Goal: Task Accomplishment & Management: Use online tool/utility

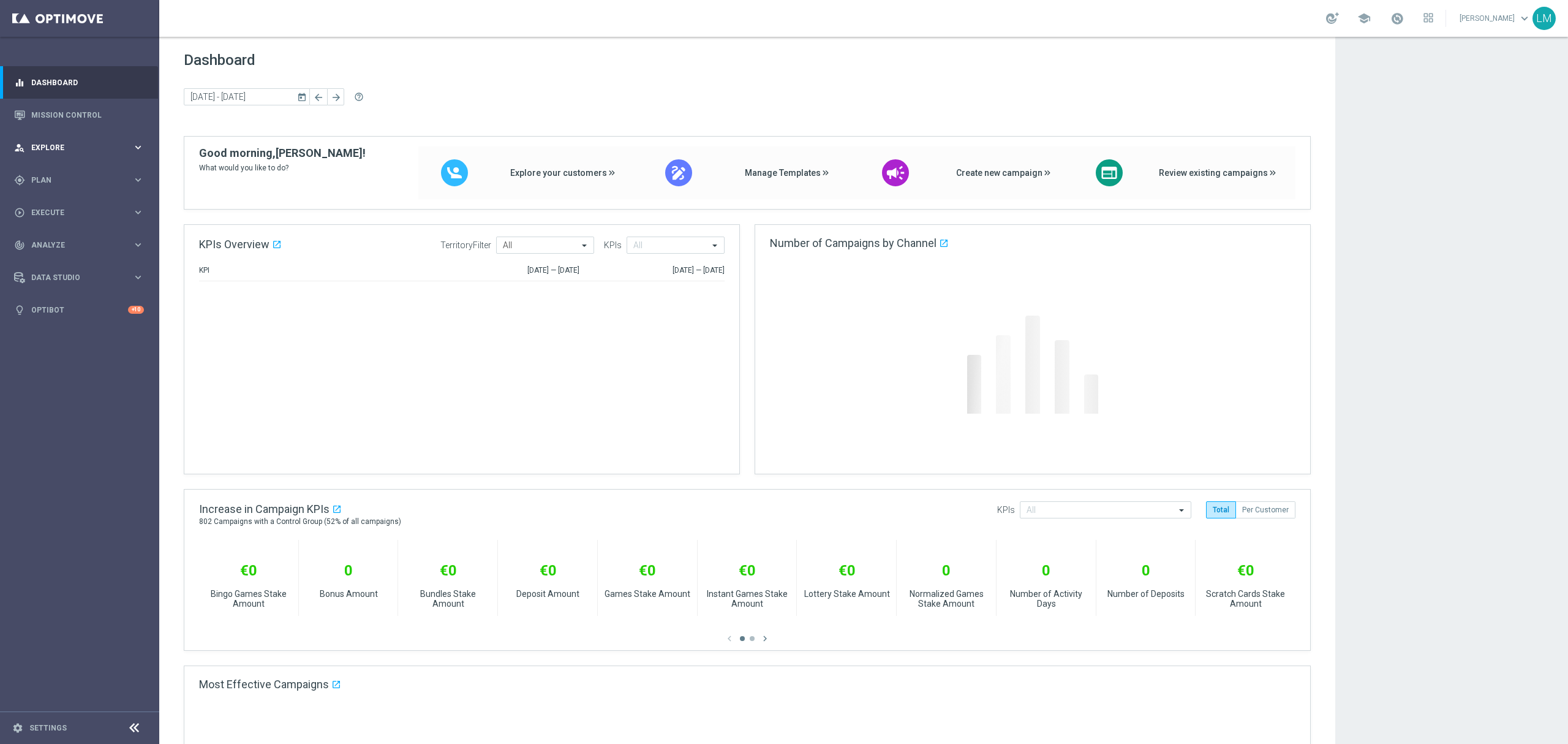
click at [74, 144] on span "Explore" at bounding box center [82, 147] width 101 height 7
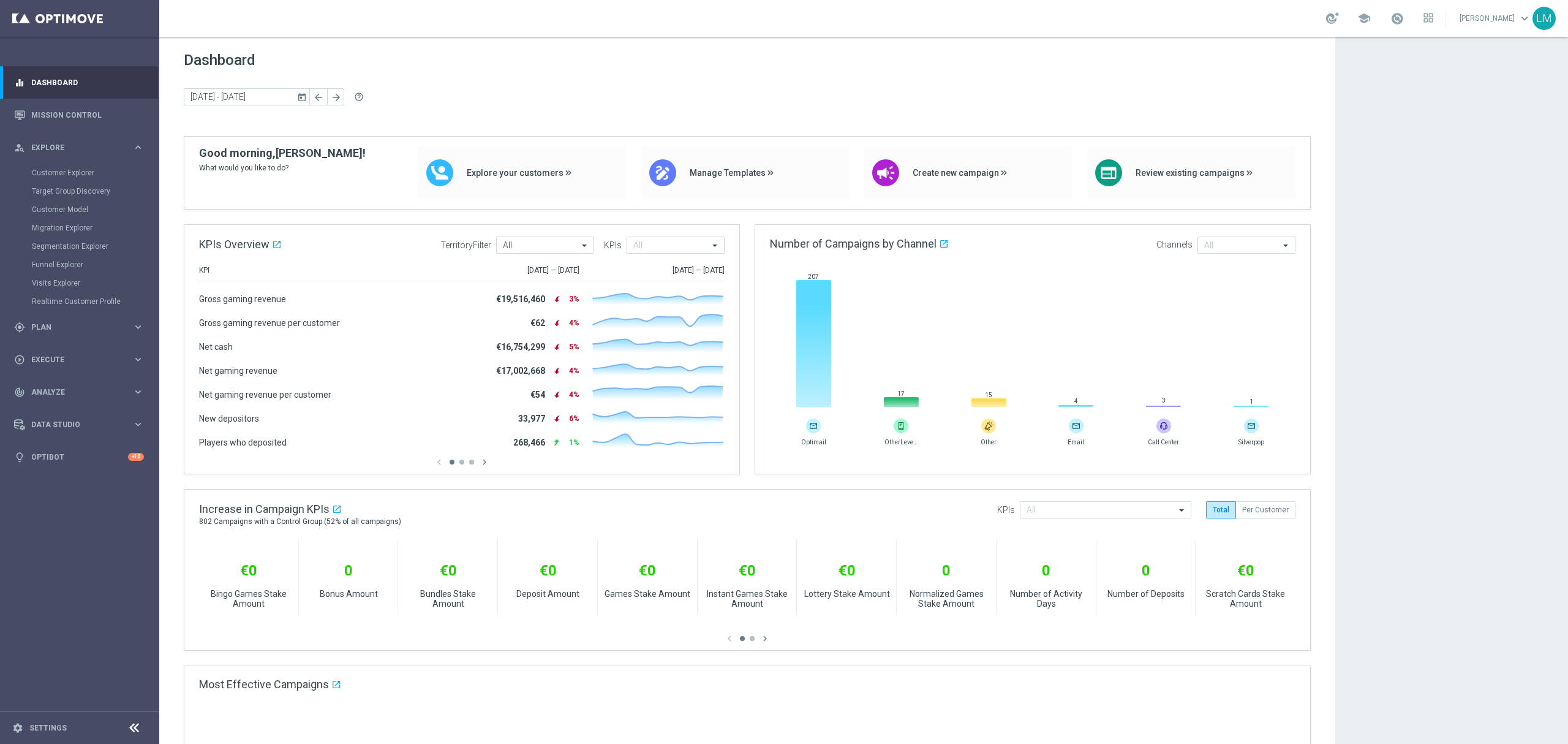
click at [74, 165] on div "Customer Explorer" at bounding box center [94, 172] width 126 height 19
click at [72, 169] on link "Customer Explorer" at bounding box center [79, 172] width 95 height 10
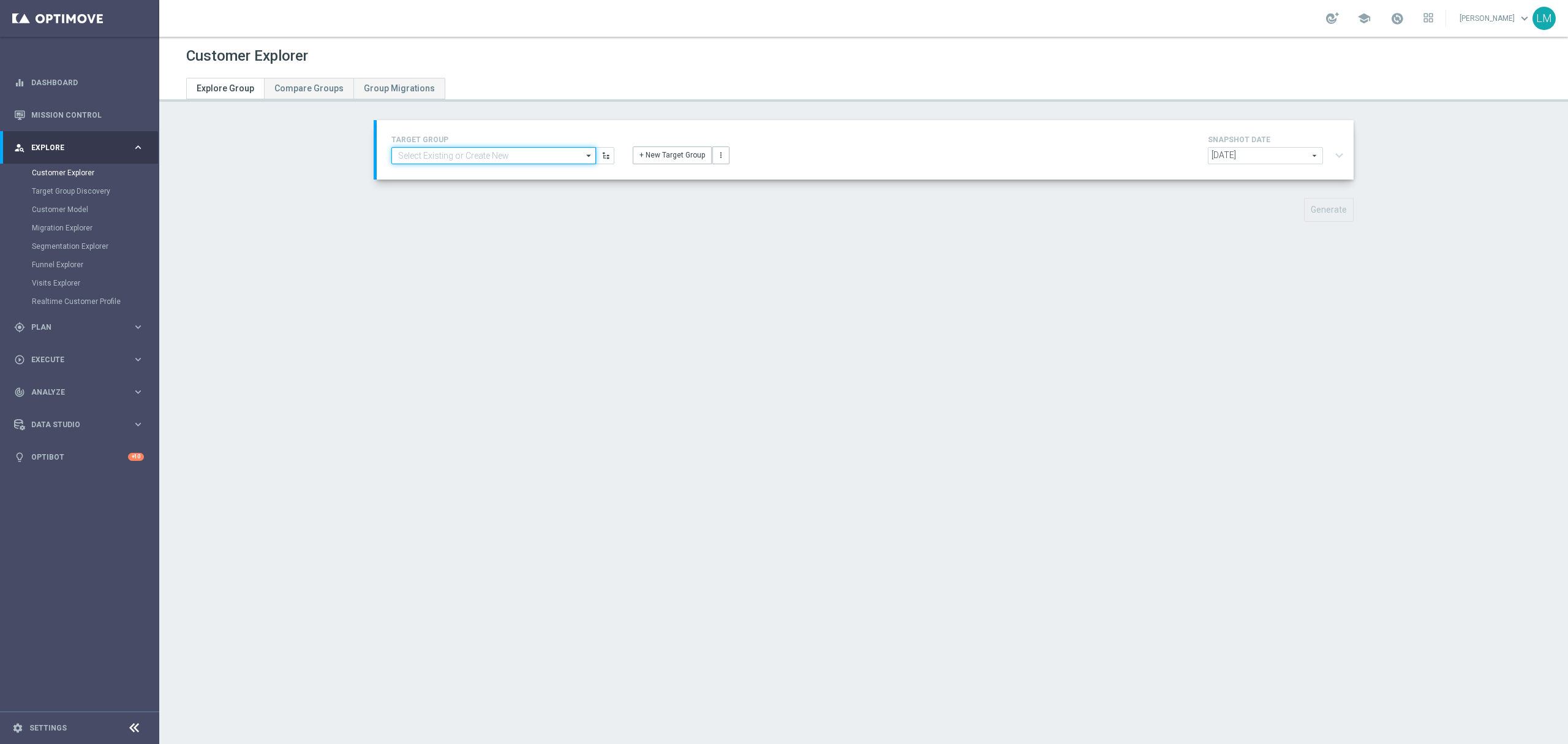
click at [528, 155] on input at bounding box center [493, 155] width 204 height 17
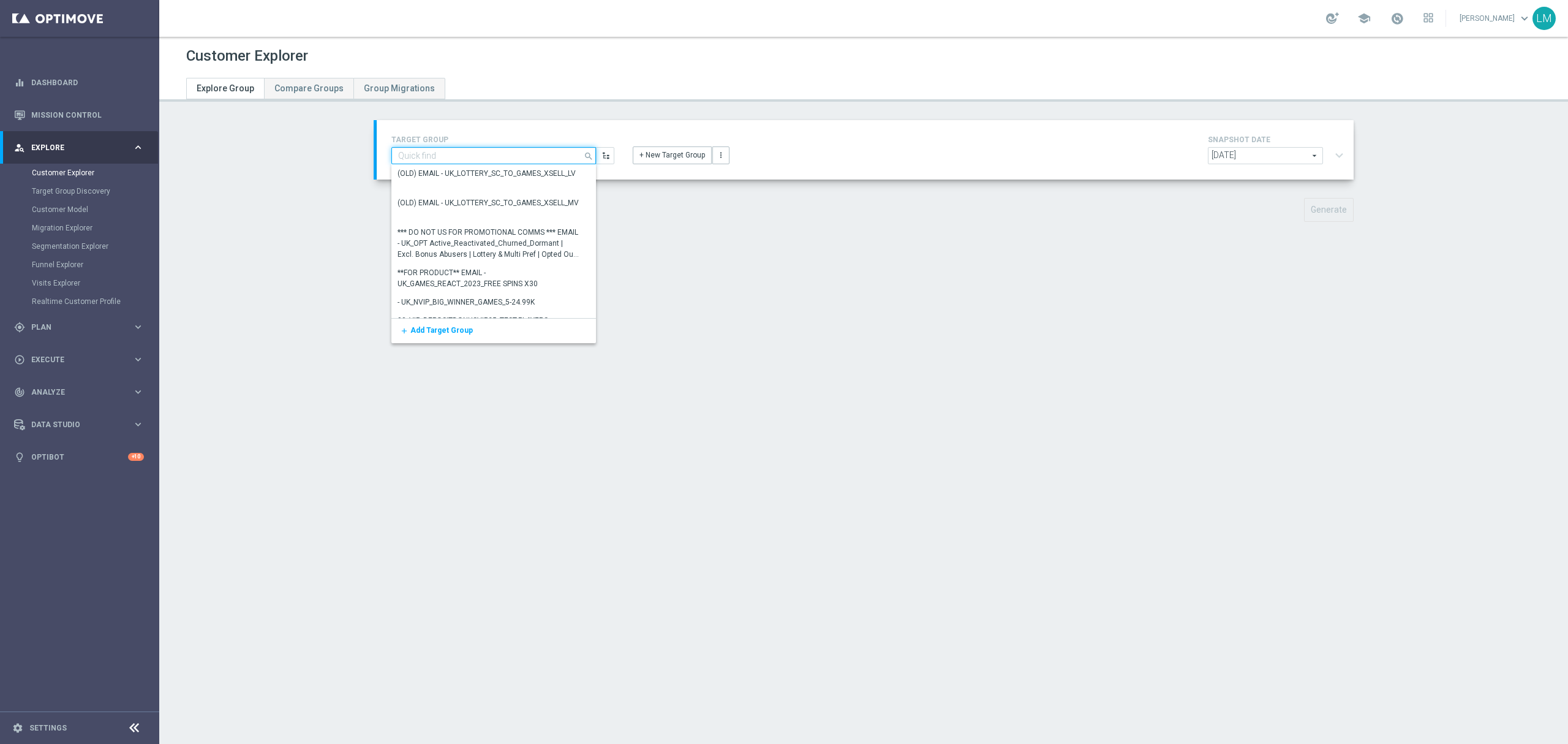
paste input "en_ZA_TGT_ALL_ALL_TAC_MIX__CHURN_TO_DEEP_DORMANT_WITH_DEPOSITS_HIGHER_VALUE"
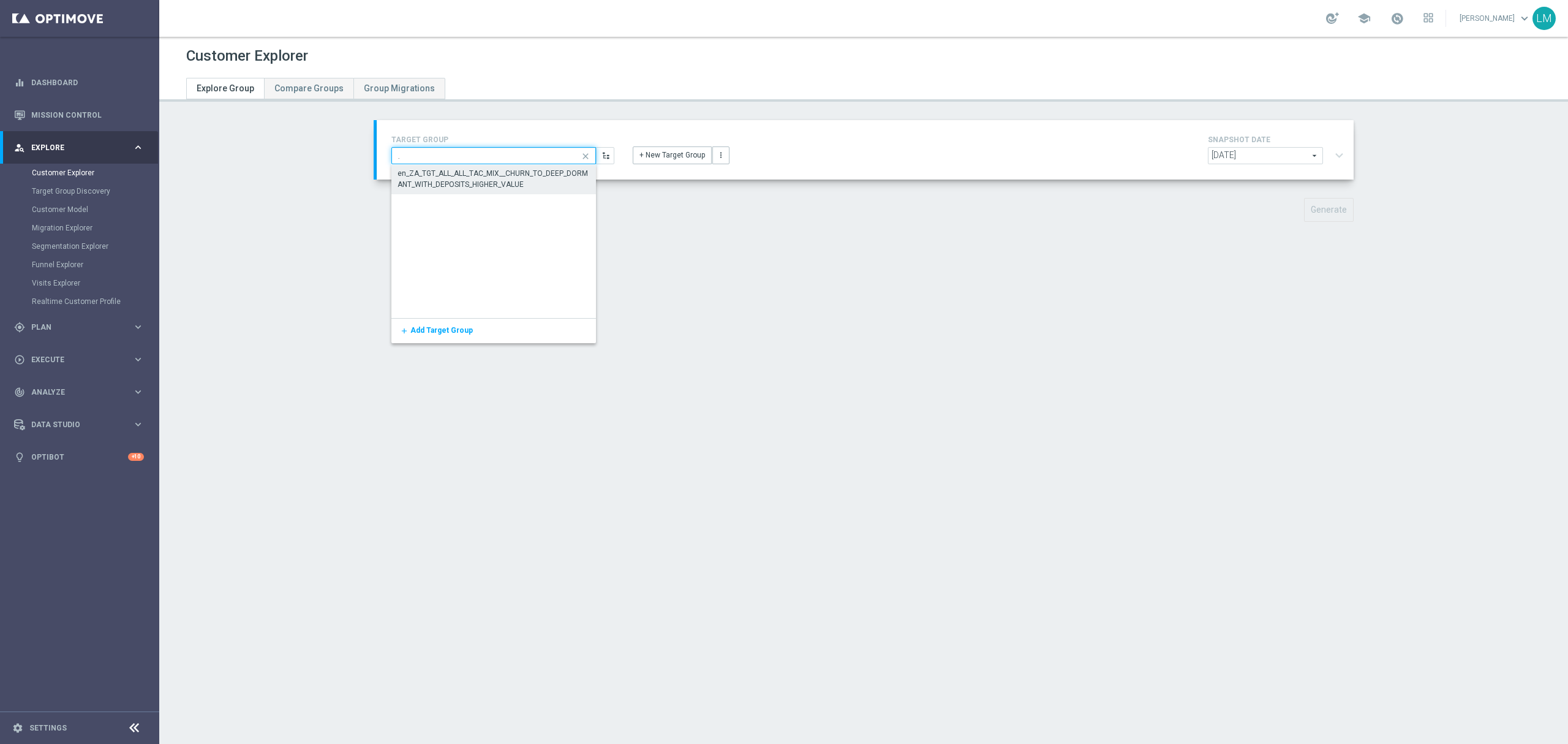
type input "en_ZA_TGT_ALL_ALL_TAC_MIX__CHURN_TO_DEEP_DORMANT_WITH_DEPOSITS_HIGHER_VALUE"
click at [530, 177] on div "en_ZA_TGT_ALL_ALL_TAC_MIX__CHURN_TO_DEEP_DORMANT_WITH_DEPOSITS_HIGHER_VALUE" at bounding box center [493, 178] width 193 height 22
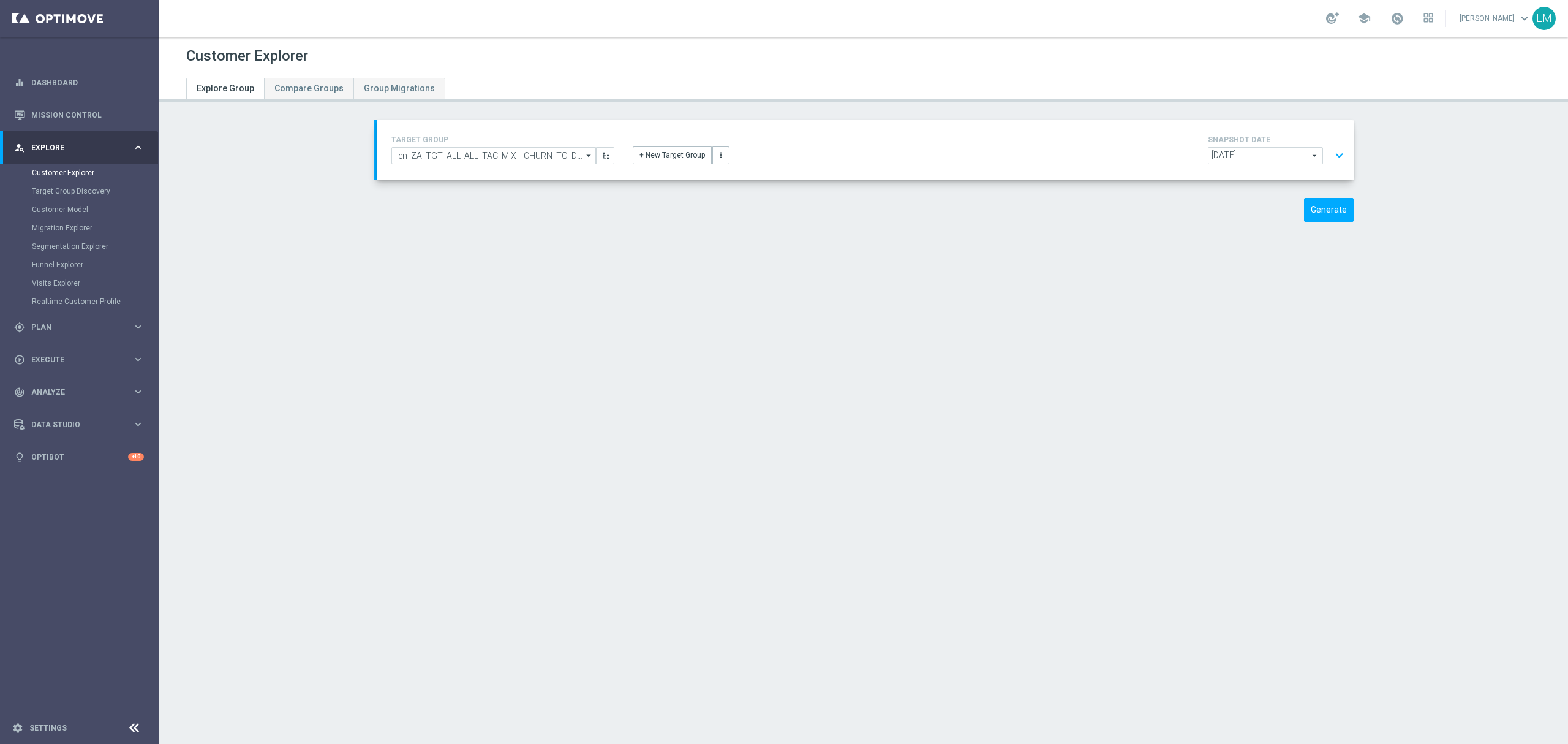
click at [1333, 159] on button "expand_more" at bounding box center [1339, 155] width 18 height 23
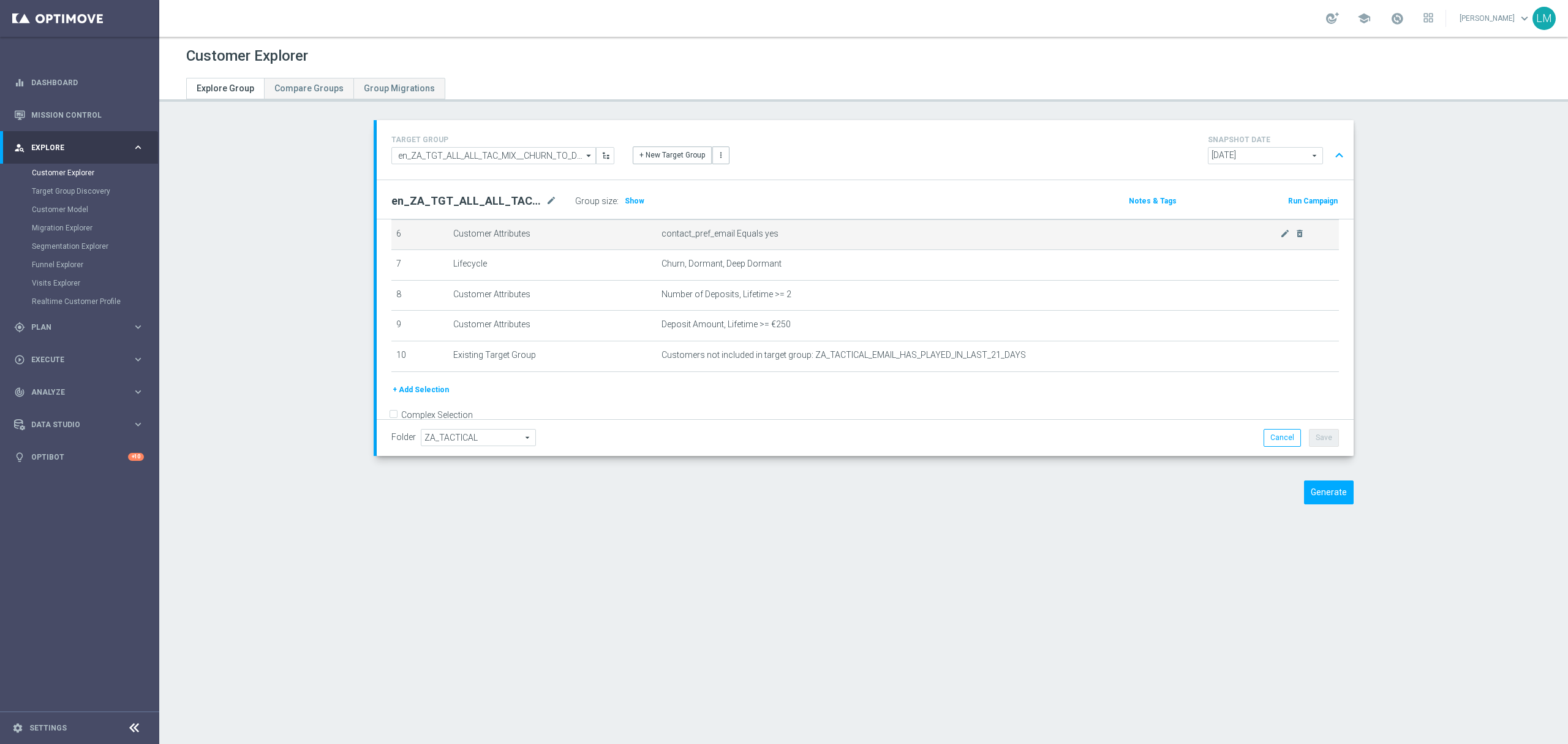
scroll to position [223, 0]
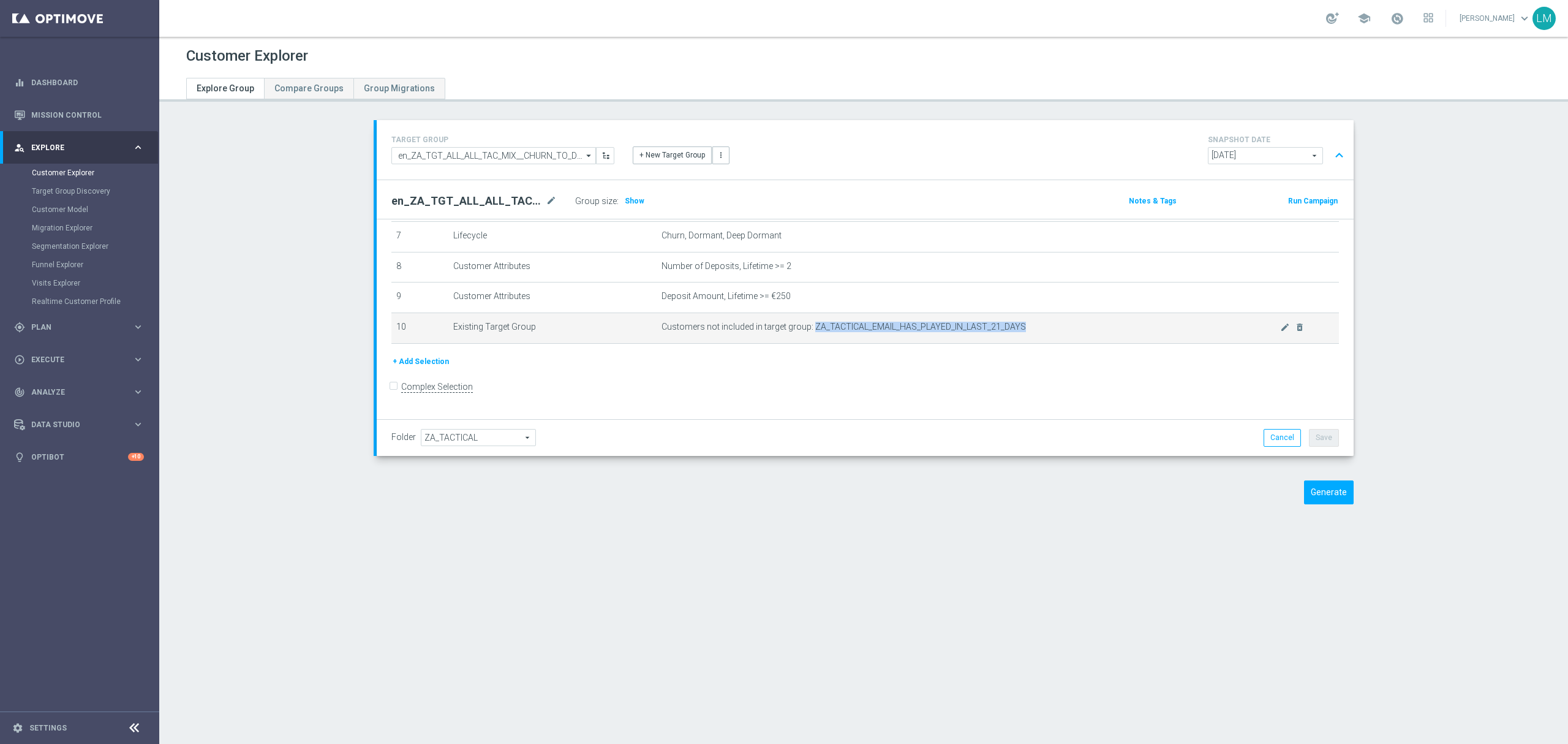
drag, startPoint x: 1027, startPoint y: 336, endPoint x: 802, endPoint y: 337, distance: 225.0
click at [802, 332] on span "Customers not included in target group: ZA_TACTICAL_EMAIL_HAS_PLAYED_IN_LAST_21…" at bounding box center [971, 327] width 618 height 11
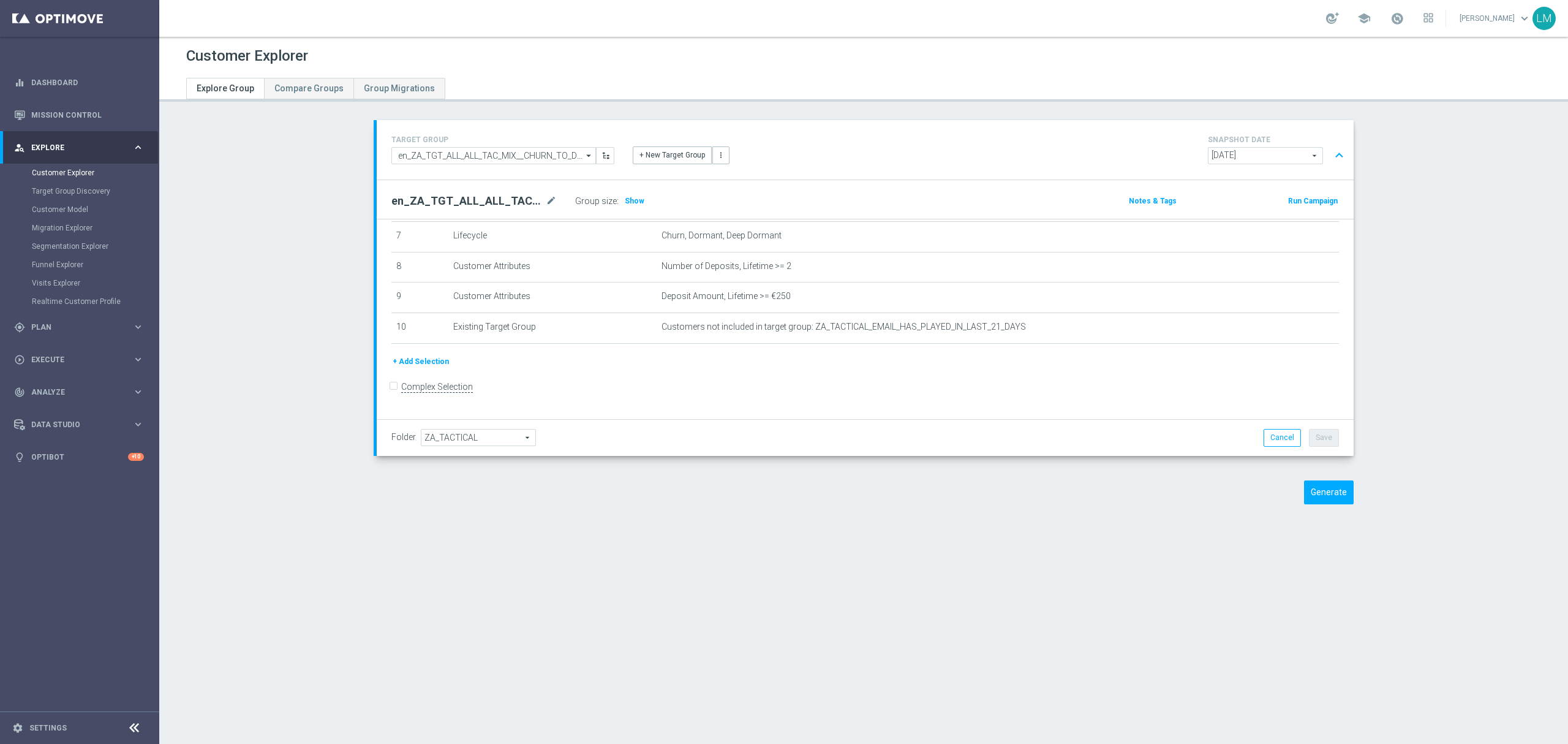
click at [826, 369] on div "+ Add Selection" at bounding box center [865, 362] width 966 height 14
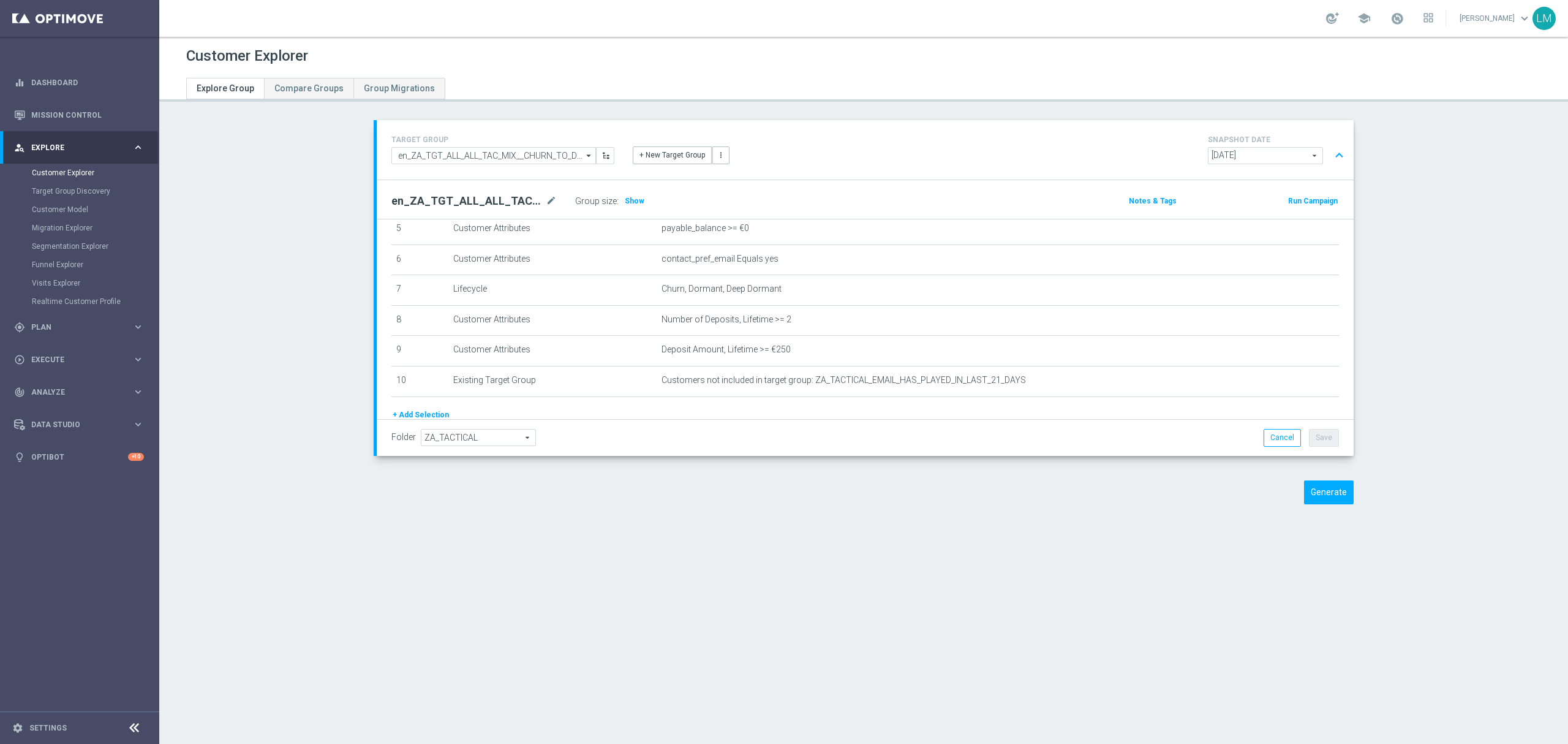
scroll to position [141, 0]
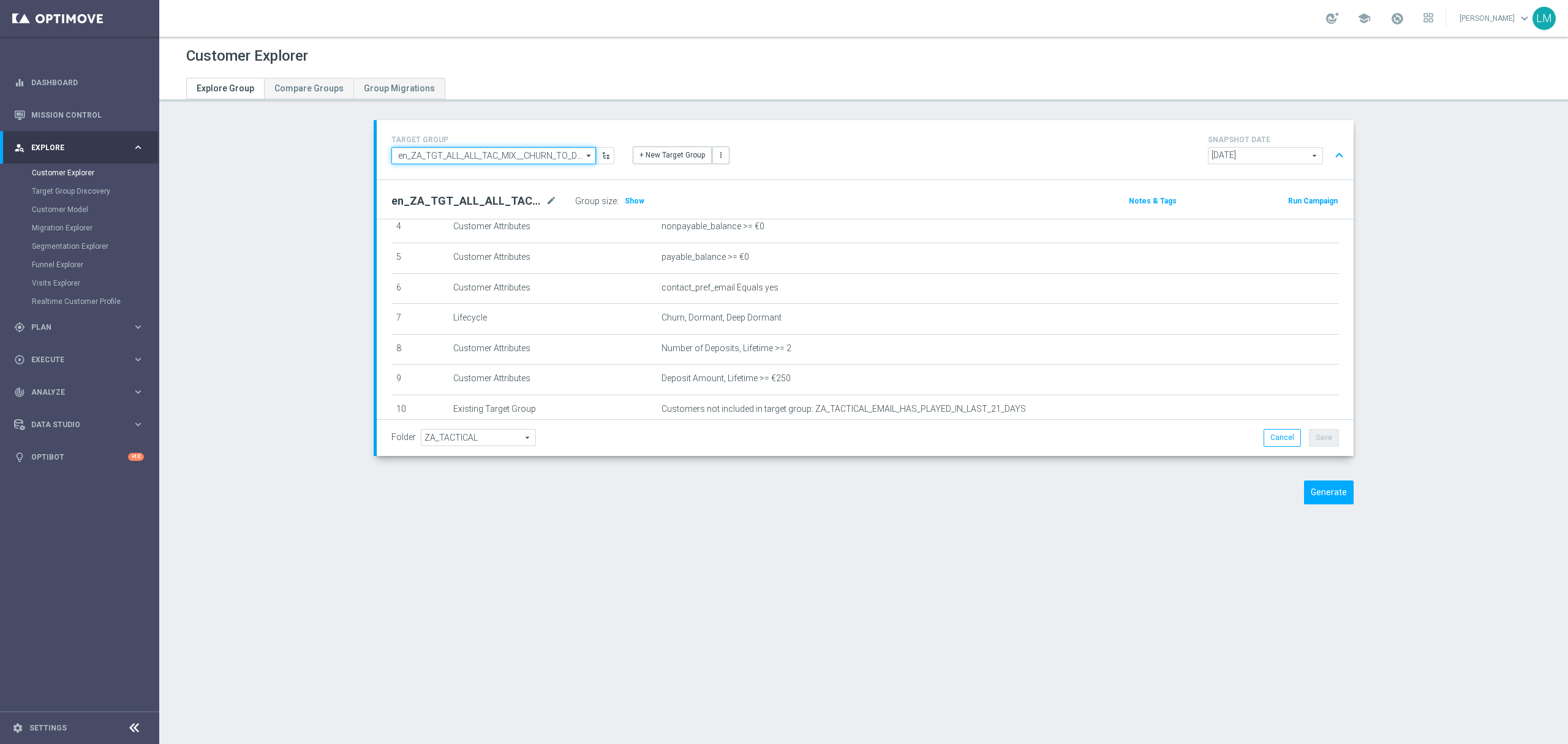
click at [559, 150] on input "en_ZA_TGT_ALL_ALL_TAC_MIX__CHURN_TO_DEEP_DORMANT_WITH_DEPOSITS_HIGHER_VALUE" at bounding box center [493, 155] width 204 height 17
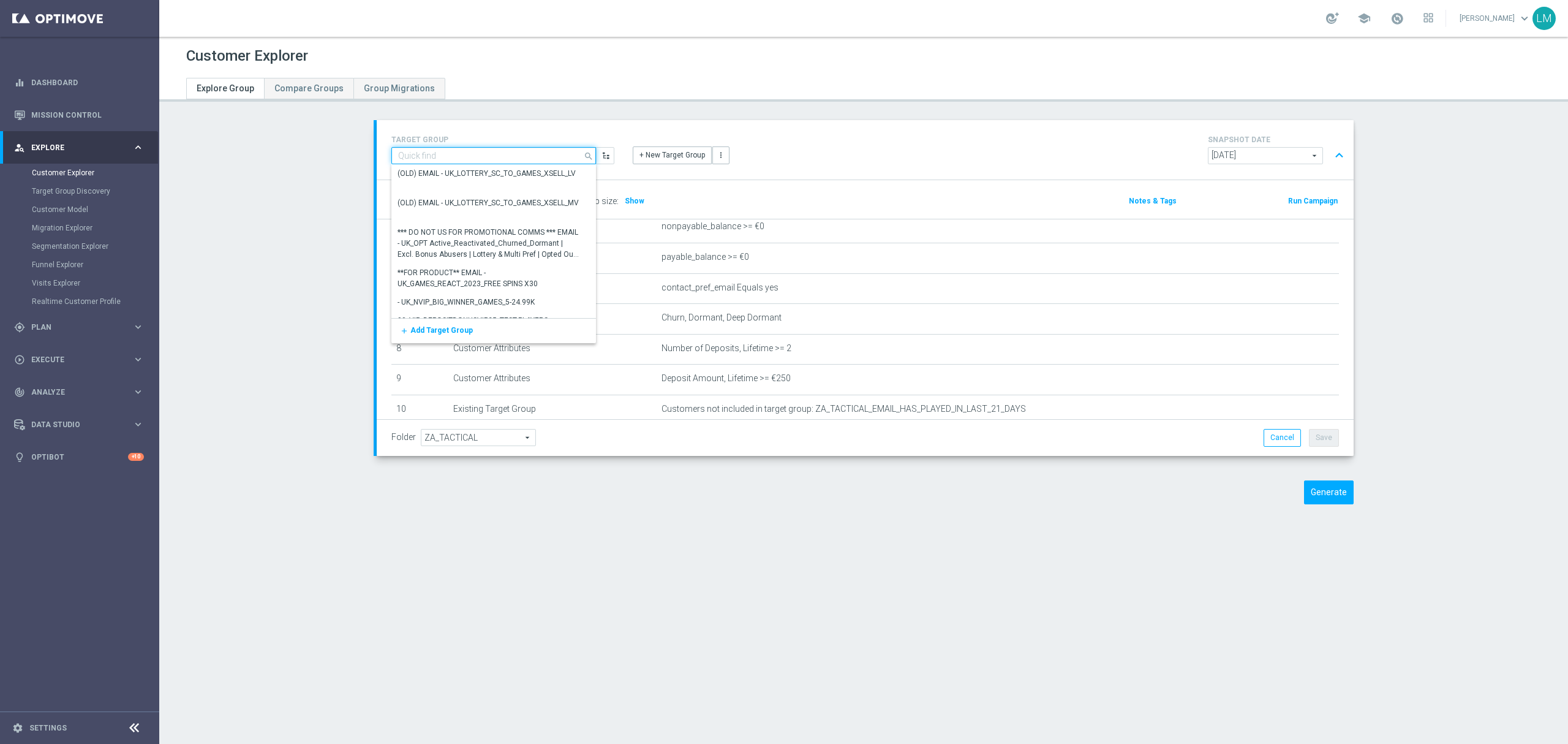
paste input "en_ZA_TGT_ALL_ALL_TAC_MIX__CHURN_TO_DEEP_DORMANT_WITH_DEPOSITS"
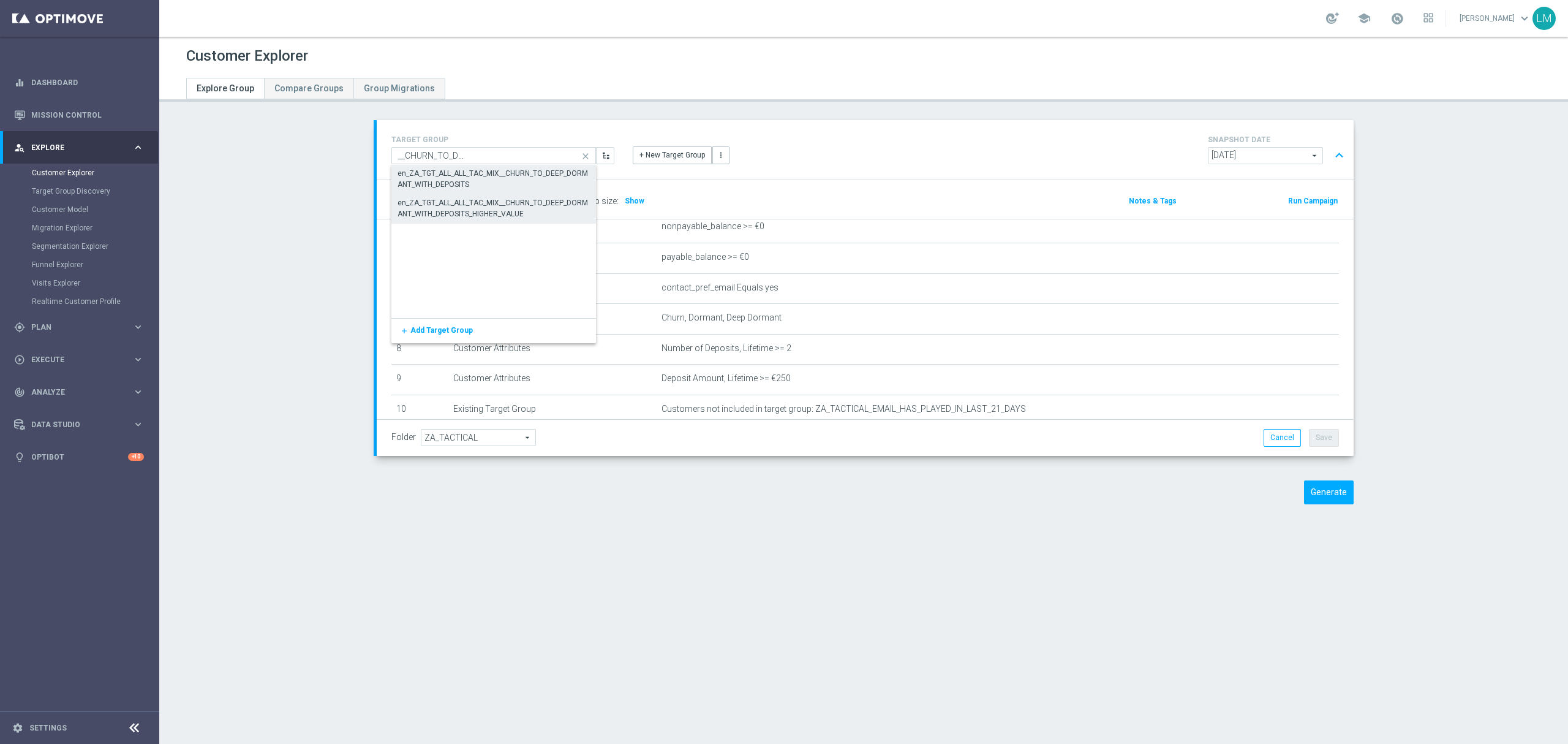
click at [519, 182] on div "en_ZA_TGT_ALL_ALL_TAC_MIX__CHURN_TO_DEEP_DORMANT_WITH_DEPOSITS" at bounding box center [493, 178] width 193 height 22
type input "en_ZA_TGT_ALL_ALL_TAC_MIX__CHURN_TO_DEEP_DORMANT_WITH_DEPOSITS"
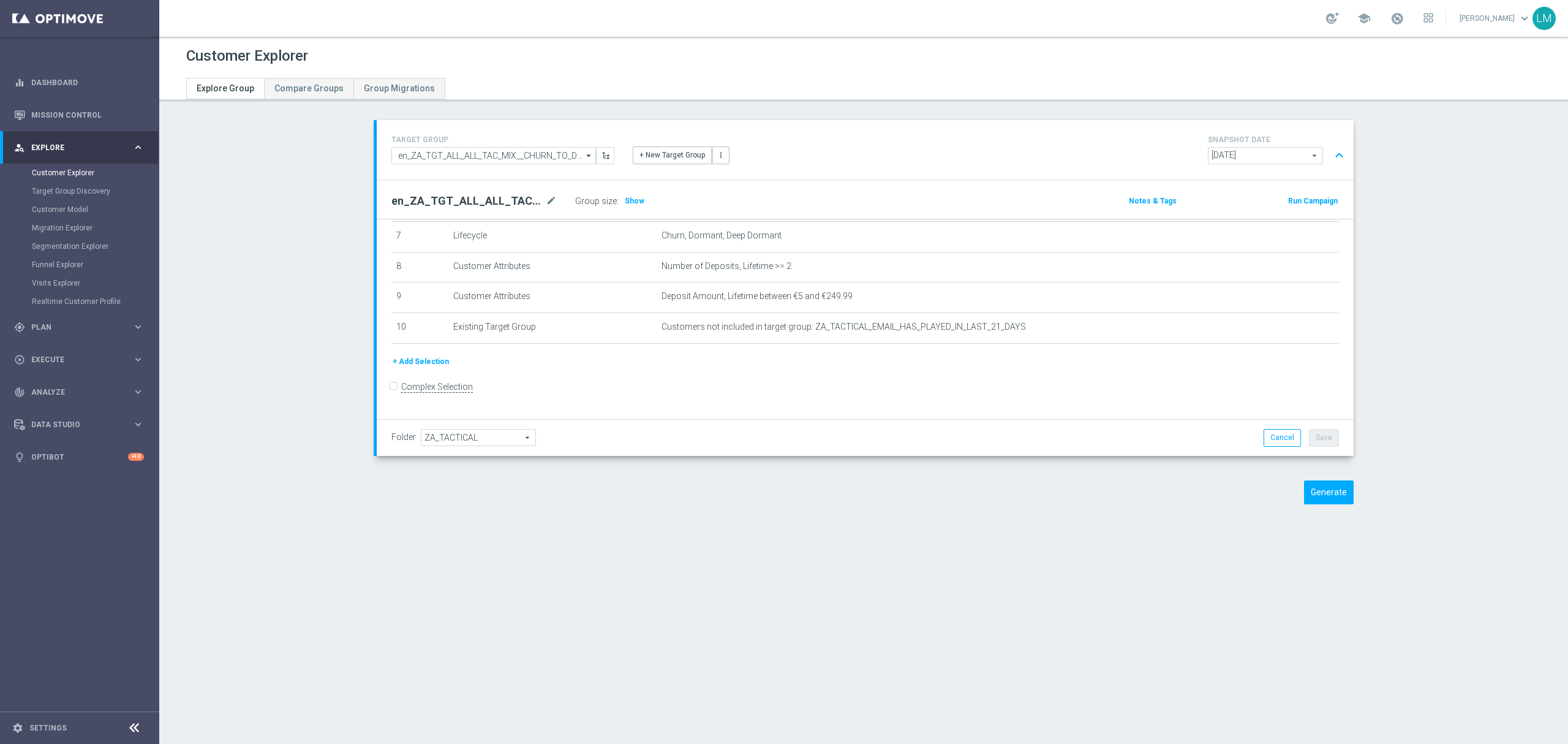
scroll to position [216, 0]
click at [106, 121] on link "Mission Control" at bounding box center [88, 115] width 113 height 33
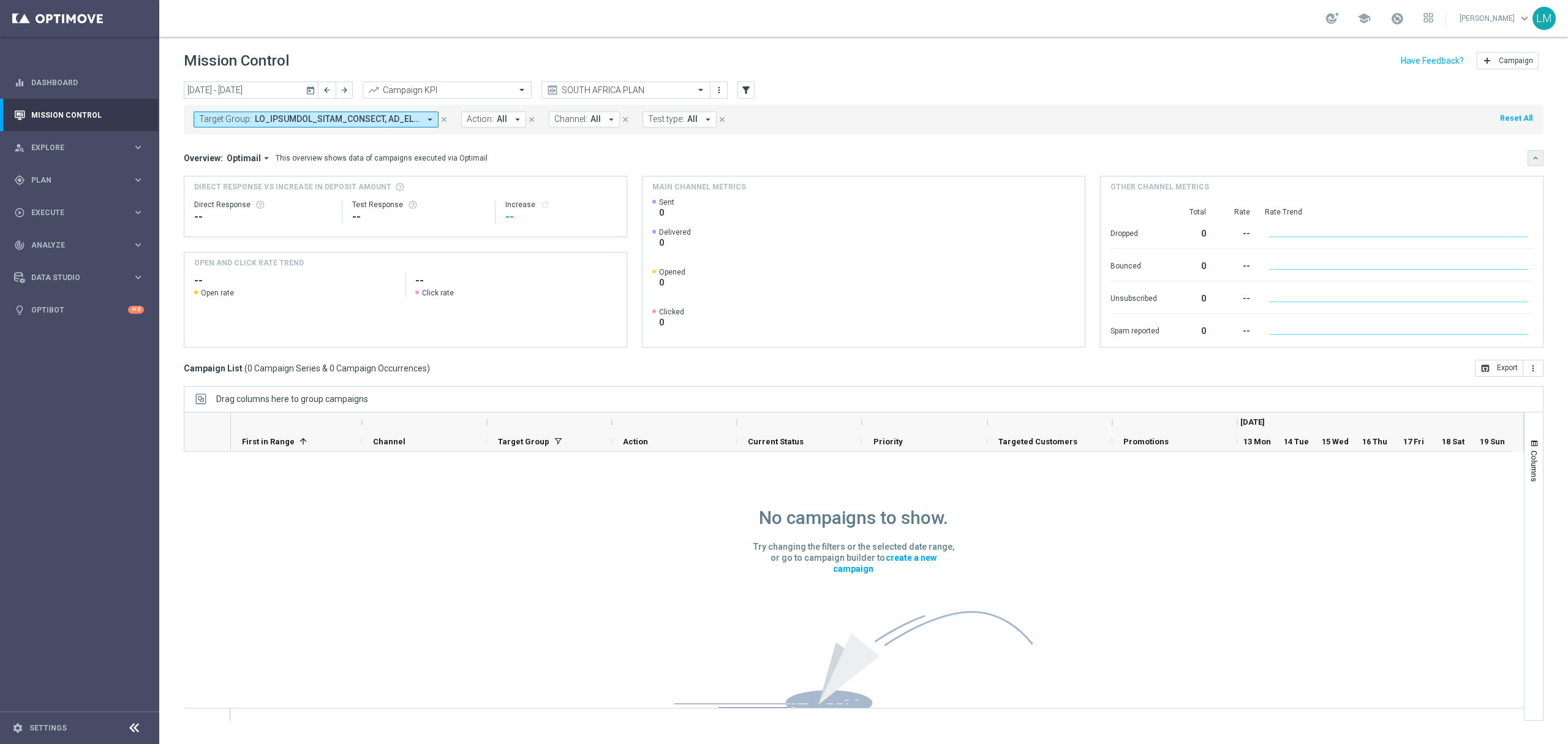
click at [1542, 161] on button "keyboard_arrow_down" at bounding box center [1535, 158] width 16 height 16
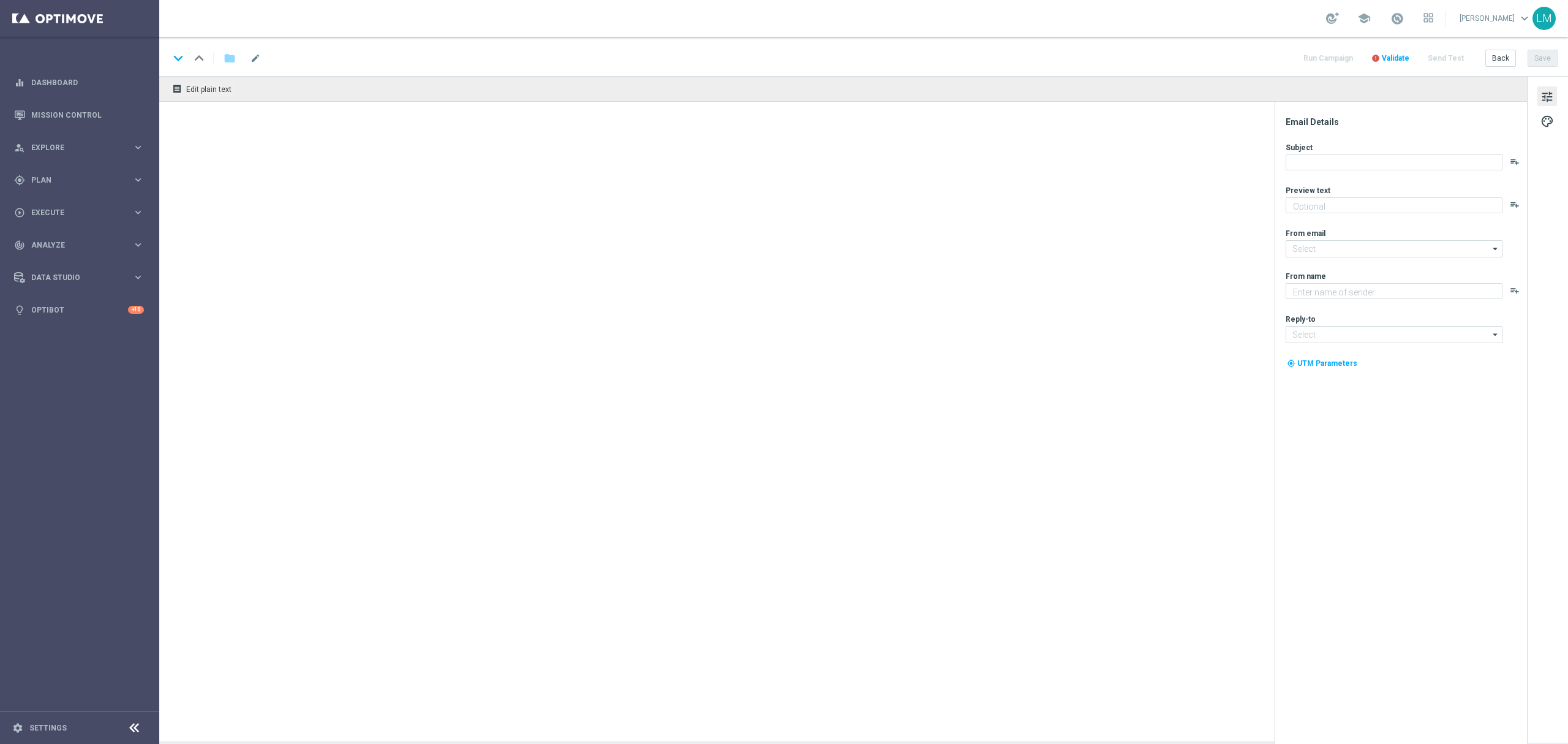
type textarea "Huge offer still available!"
type textarea "Lottoland"
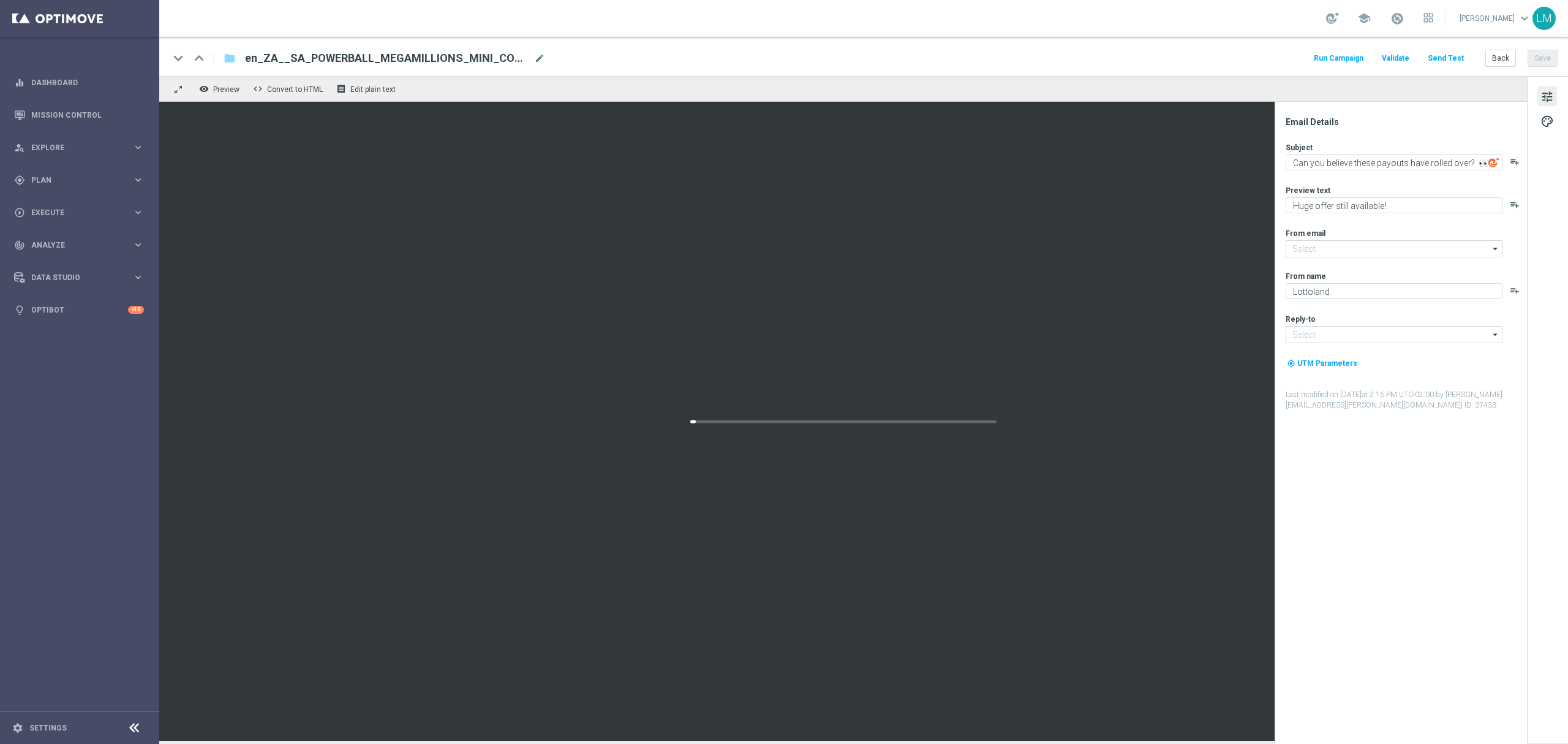
type input "[EMAIL_ADDRESS][DOMAIN_NAME]"
click at [1497, 59] on button "Back" at bounding box center [1500, 57] width 31 height 17
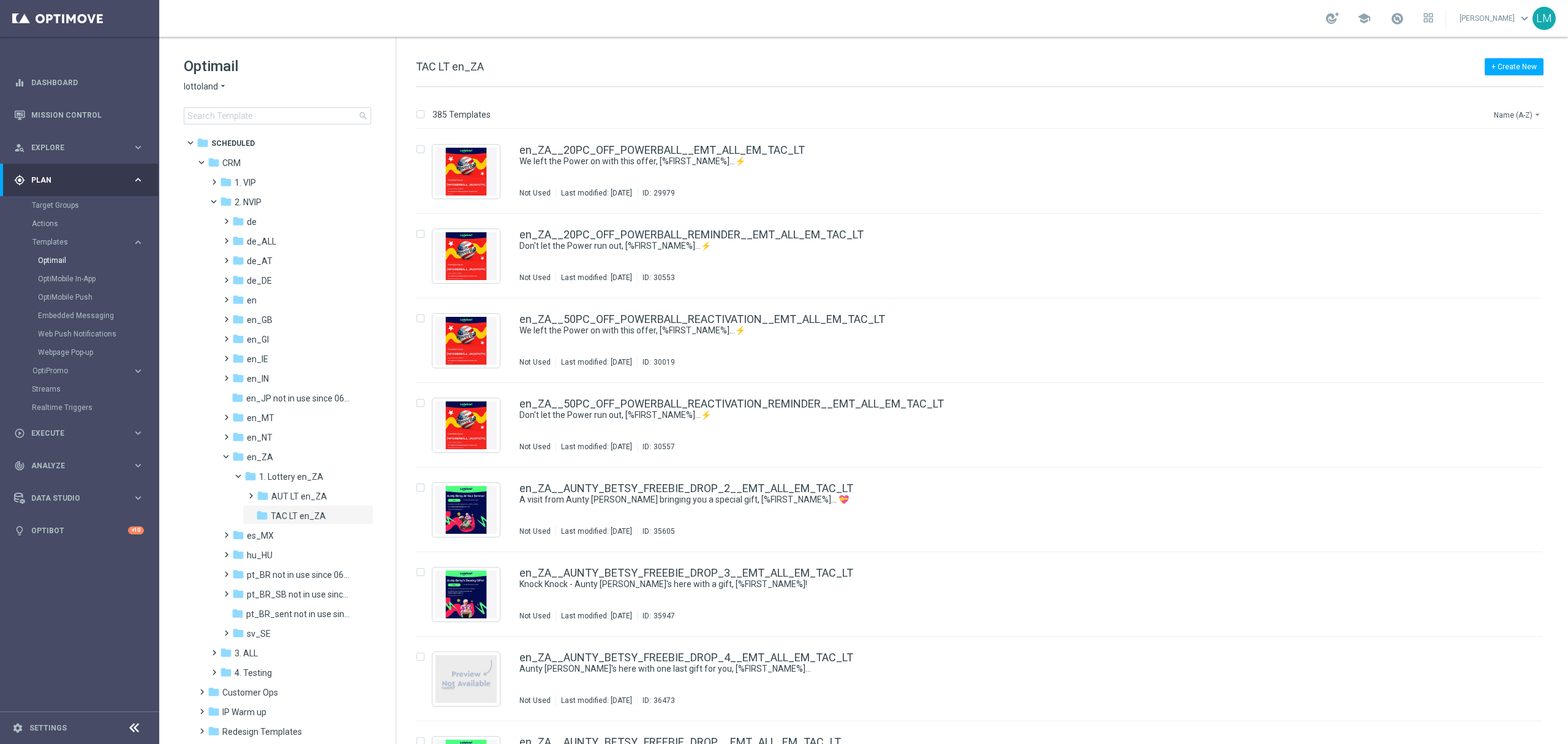
click at [1512, 111] on button "Name (A-Z) arrow_drop_down" at bounding box center [1517, 114] width 51 height 15
click at [1515, 161] on div "Date Modified (Newest)" at bounding box center [1494, 169] width 98 height 17
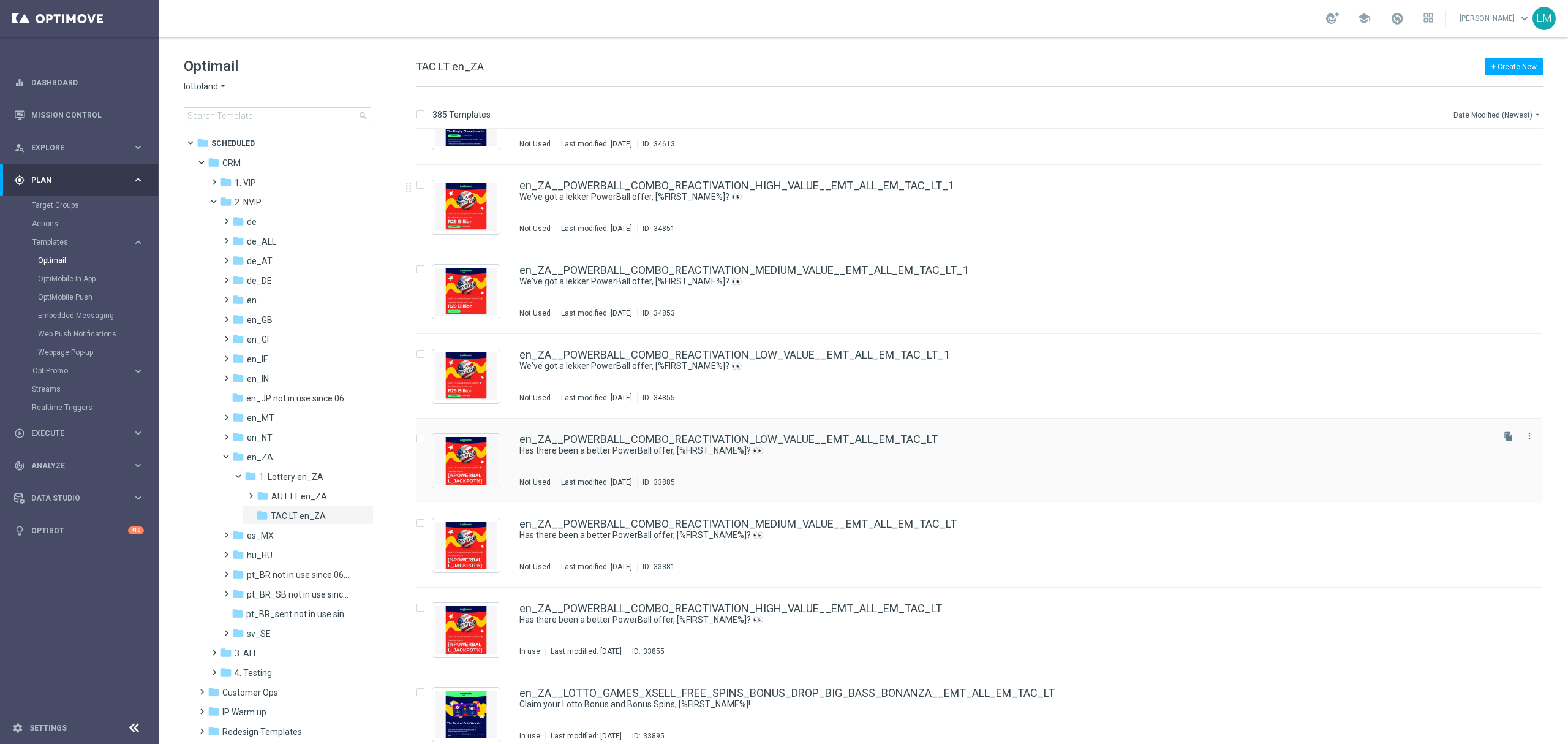
scroll to position [3585, 0]
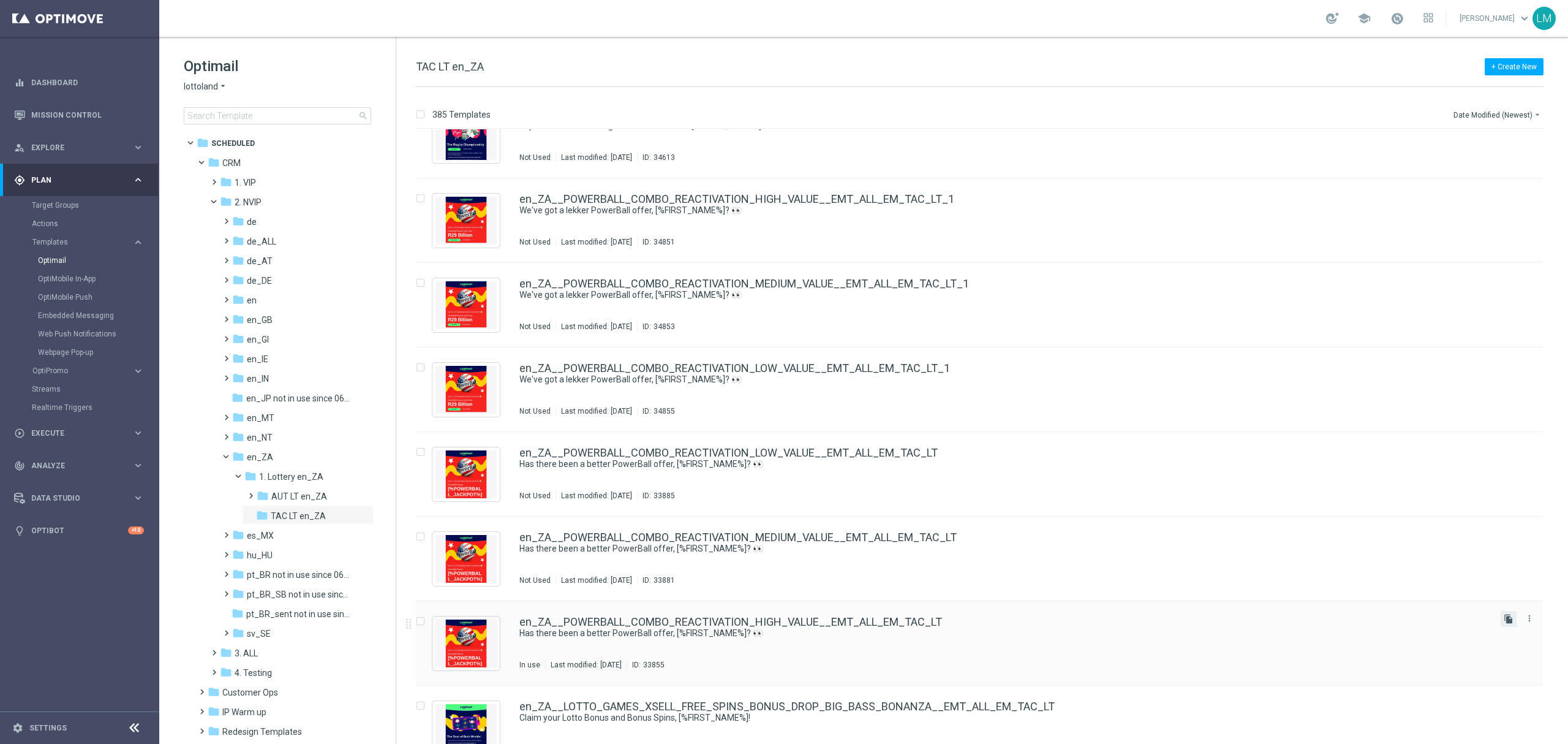
click at [1507, 621] on icon "file_copy" at bounding box center [1509, 618] width 10 height 10
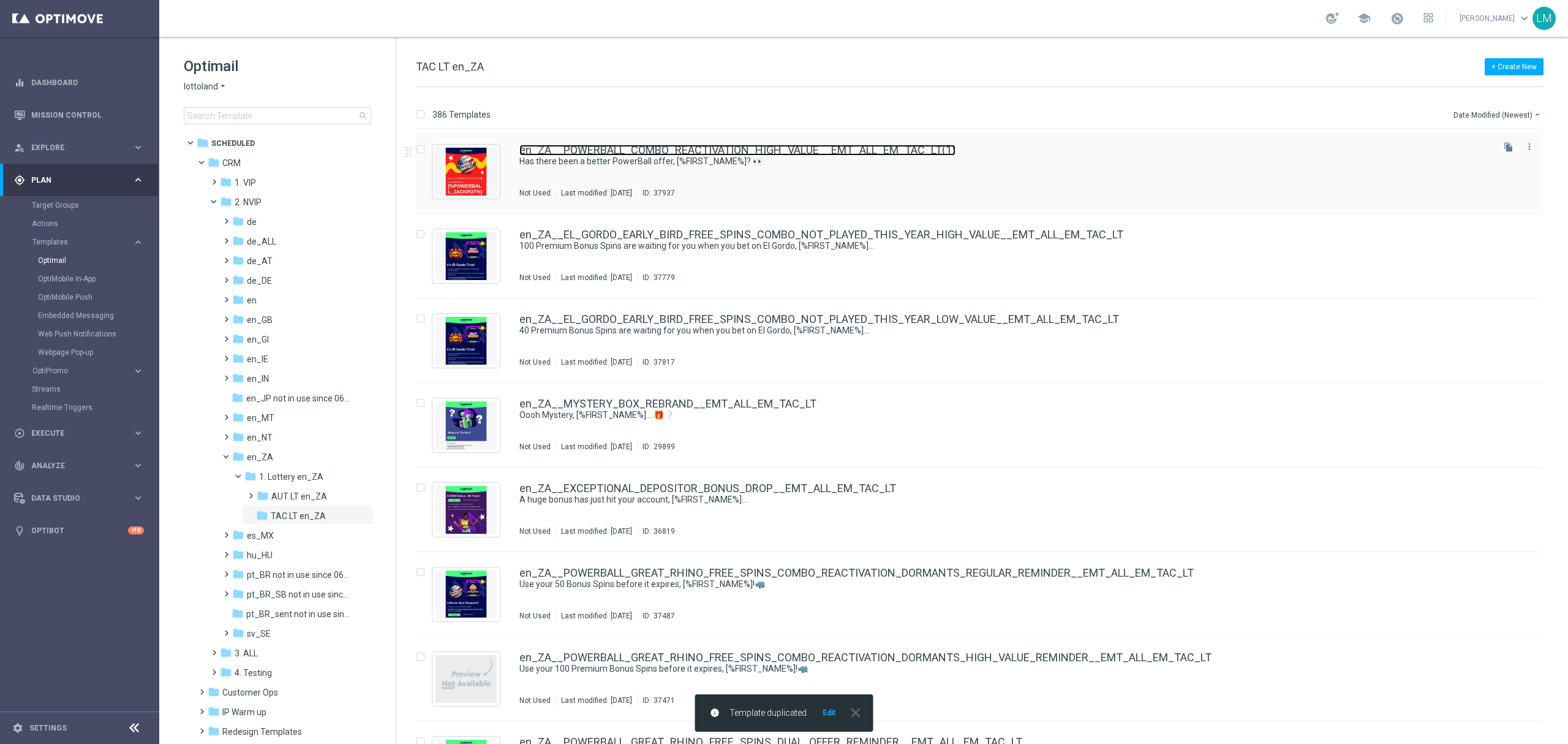
click at [581, 146] on link "en_ZA__POWERBALL_COMBO_REACTIVATION_HIGH_VALUE__EMT_ALL_EM_TAC_LT(1)" at bounding box center [737, 150] width 436 height 11
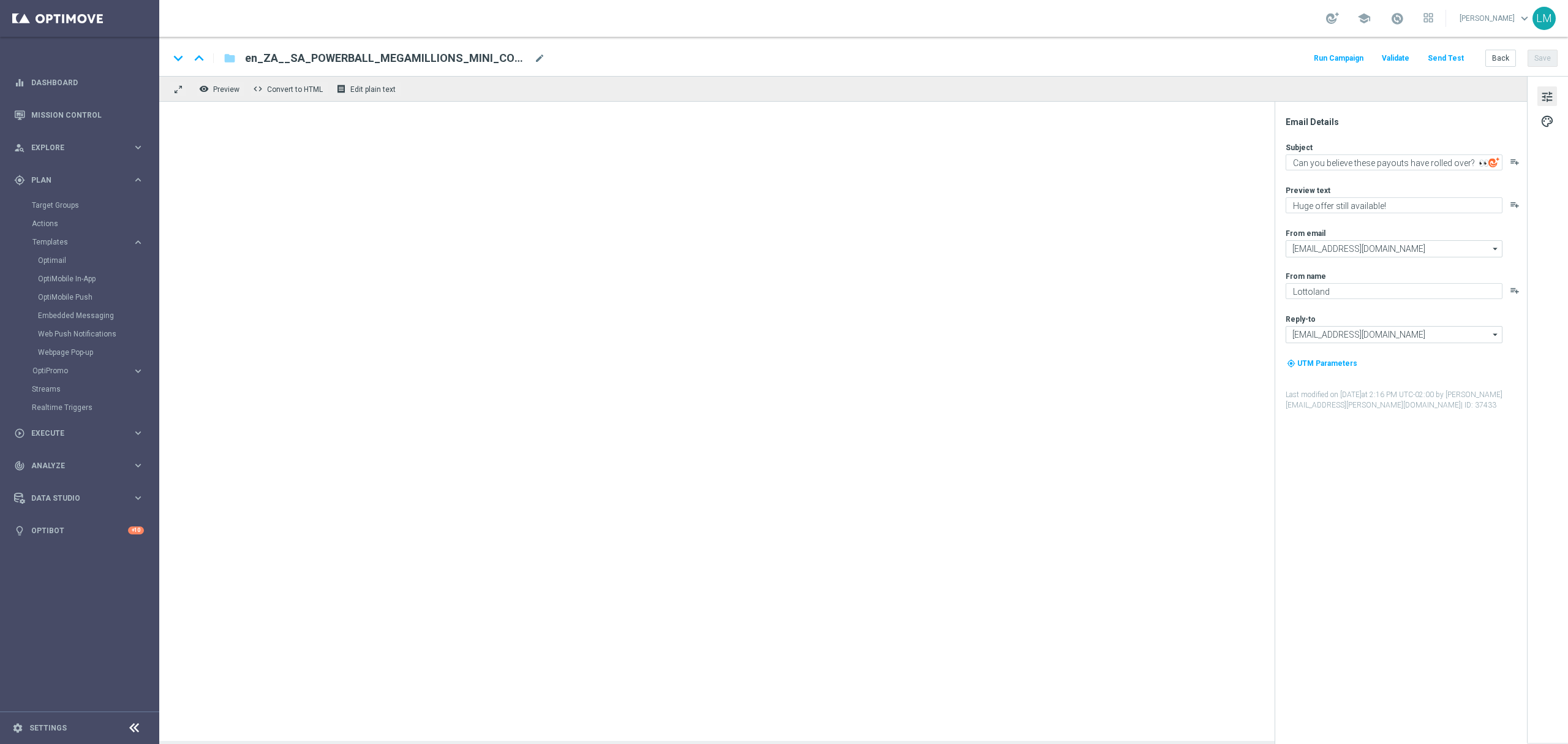
type textarea "Has there been a better PowerBall offer, [%FIRST_NAME%]? 👀"
type textarea "Enjoy"
type input "[EMAIL_ADDRESS][DOMAIN_NAME]"
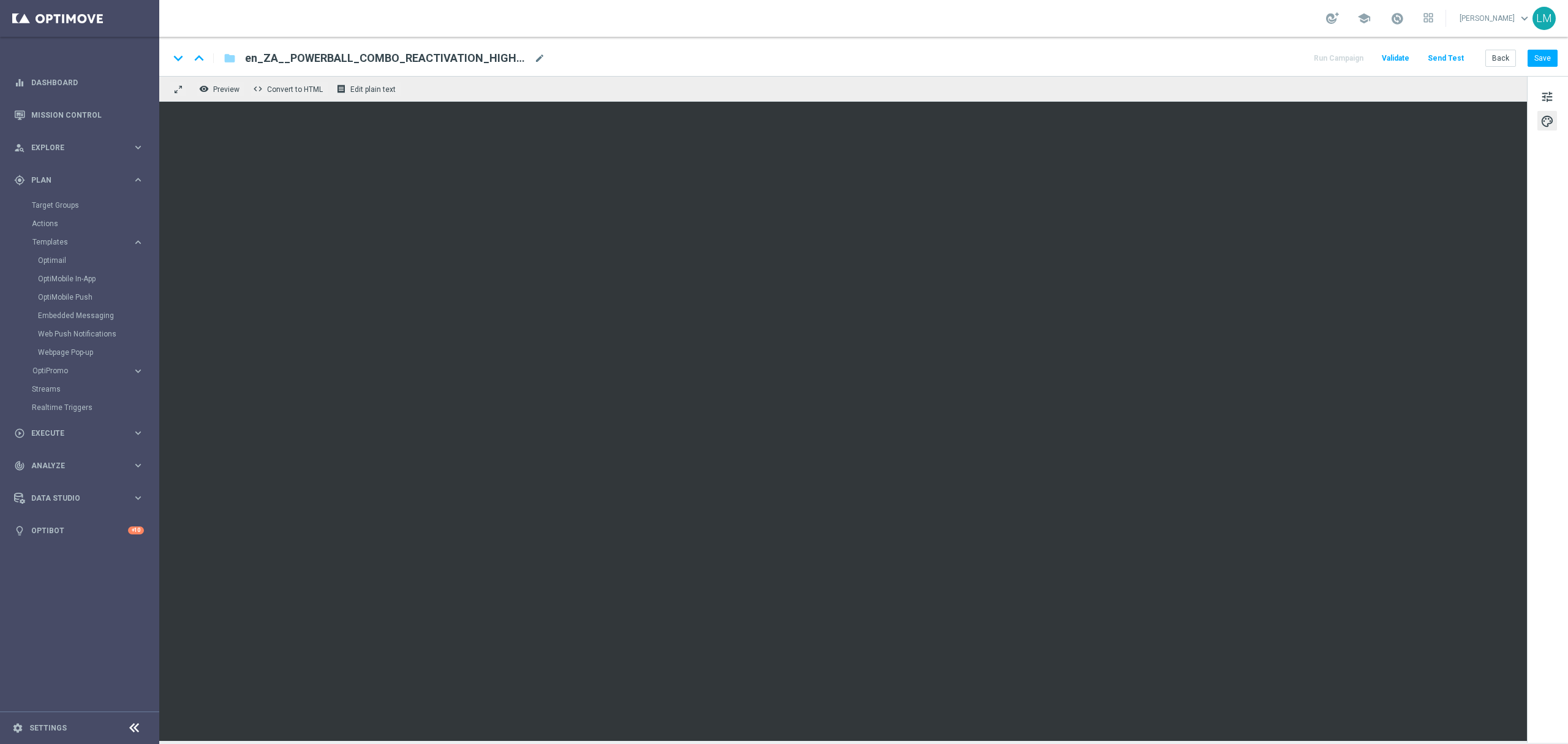
click at [1551, 395] on div "tune palette" at bounding box center [1546, 409] width 41 height 667
click at [1546, 94] on span "tune" at bounding box center [1547, 97] width 14 height 16
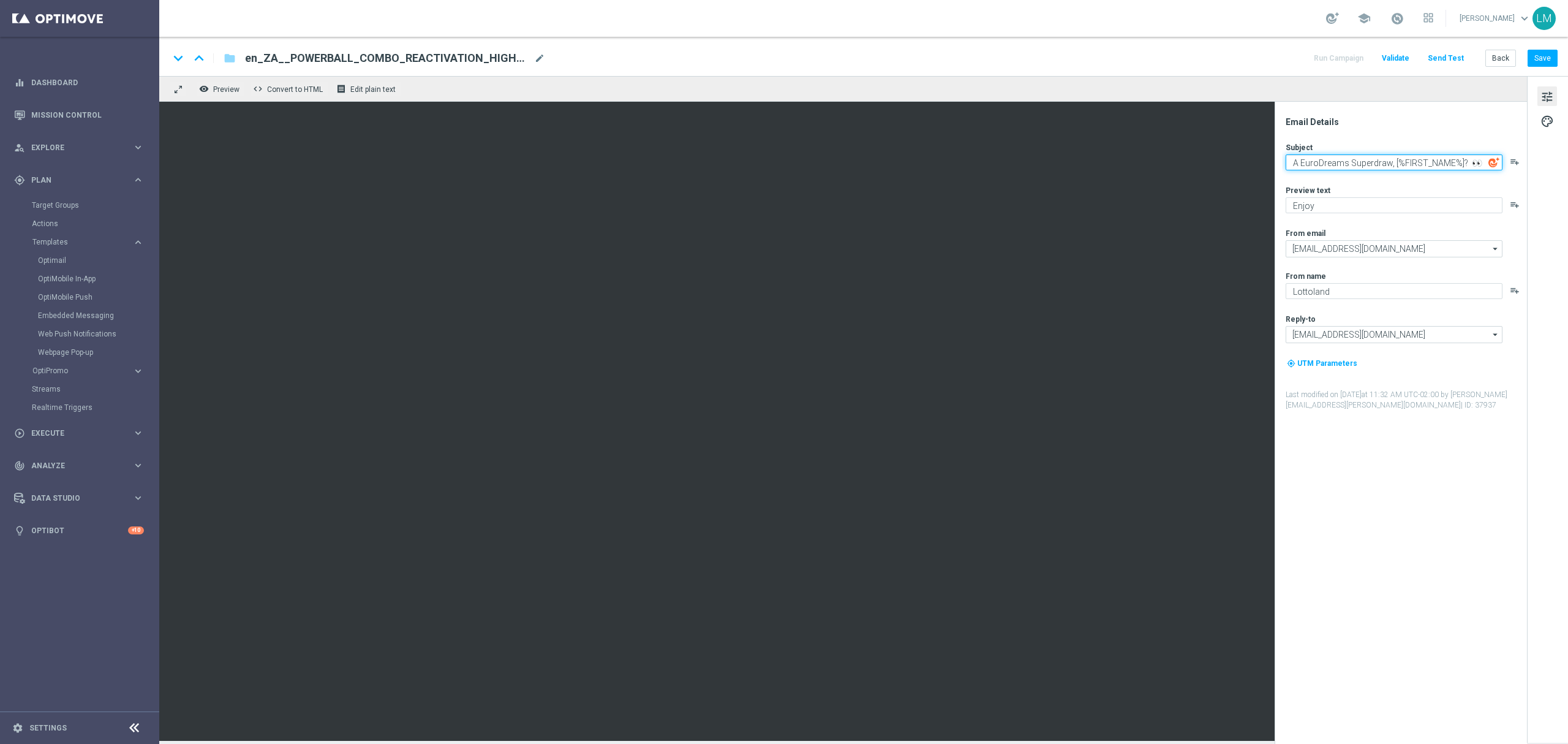
drag, startPoint x: 1301, startPoint y: 161, endPoint x: 1274, endPoint y: 174, distance: 30.0
click at [1275, 174] on div "Email Details Subject A EuroDreams Superdraw, [%FIRST_NAME%]? 👀 playlist_add Pr…" at bounding box center [1401, 423] width 253 height 642
click at [1397, 162] on textarea "The EuroDreams Superdraw, [%FIRST_NAME%]? 👀" at bounding box center [1394, 162] width 217 height 16
click at [1392, 169] on textarea "The EuroDreams Superdraw is tonight, [%FIRST_NAME%]? 👀" at bounding box center [1394, 164] width 217 height 21
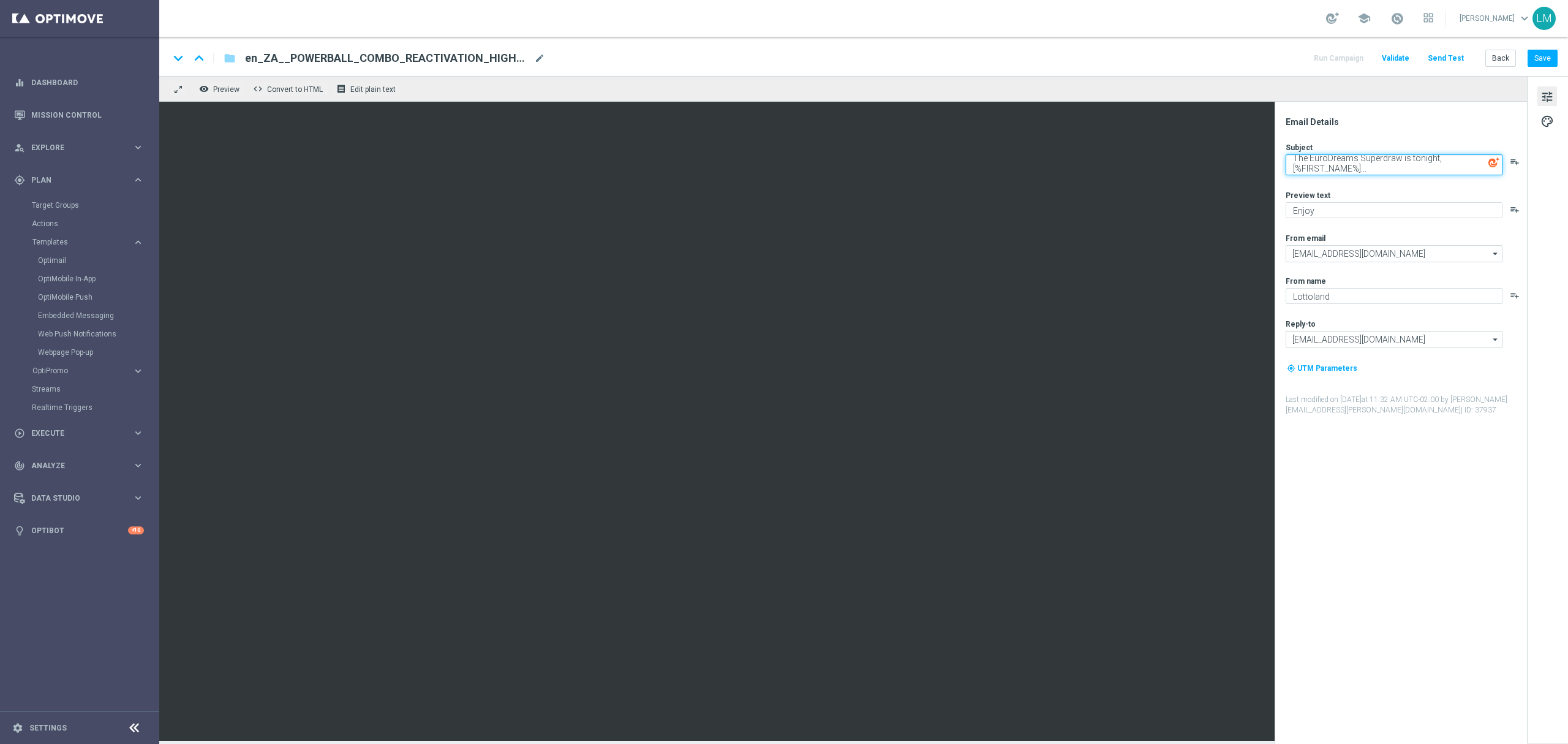
type textarea "The EuroDreams Superdraw is tonight, [%FIRST_NAME%]..."
click at [1363, 207] on textarea "Enjoy" at bounding box center [1394, 210] width 217 height 16
click at [1363, 207] on textarea "Make sure to claim this speacial offer to mark the occasion!" at bounding box center [1394, 212] width 217 height 21
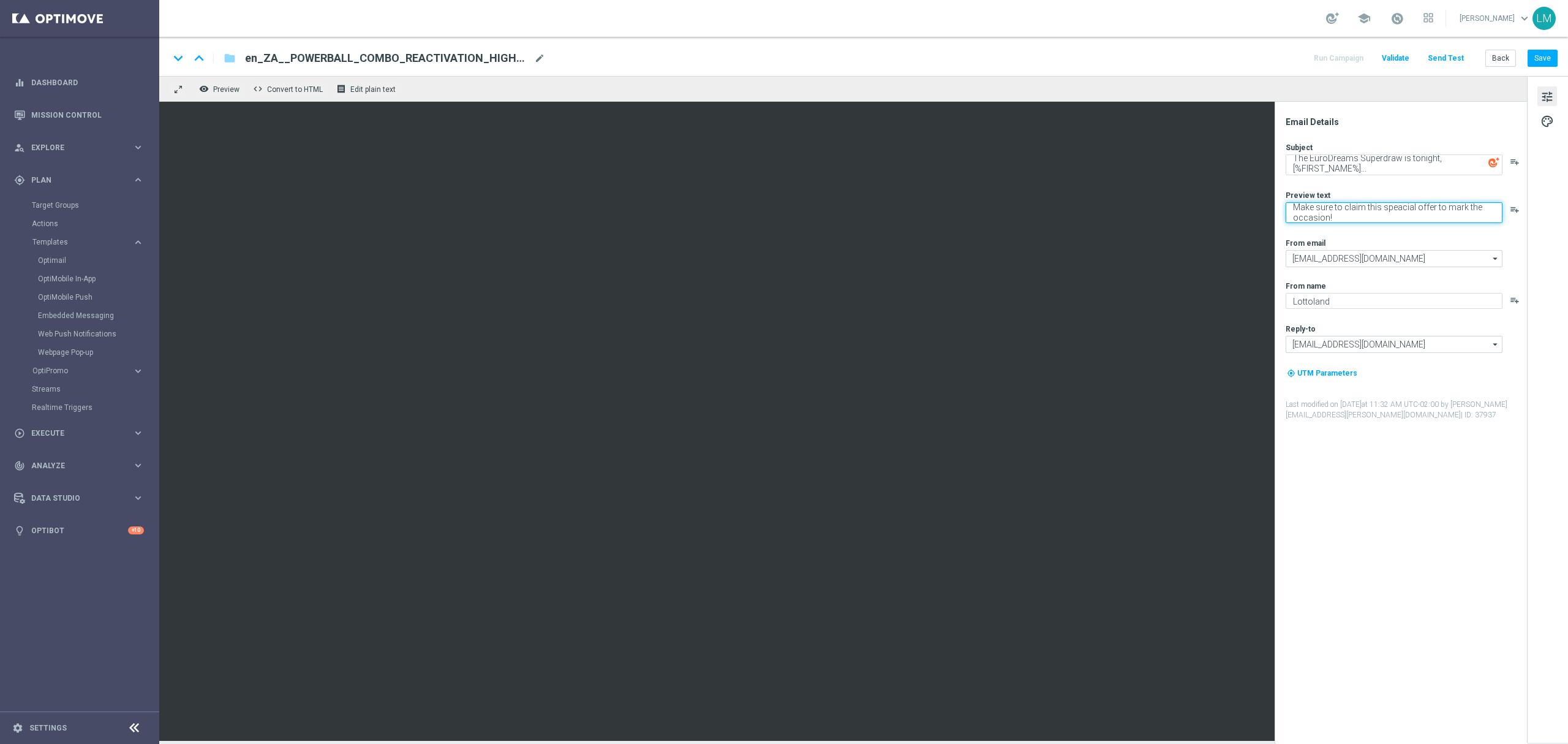
click at [1363, 207] on textarea "Make sure to claim this speacial offer to mark the occasion!" at bounding box center [1394, 212] width 217 height 21
click at [1402, 209] on textarea "Make sure to claim this speacial offer to mark the occasion!" at bounding box center [1394, 212] width 217 height 21
type textarea "Make sure to claim this special offer to mark the occasion!"
click at [1446, 230] on div "Subject The EuroDreams Superdraw is tonight, [%FIRST_NAME%]... playlist_add Pre…" at bounding box center [1406, 280] width 240 height 278
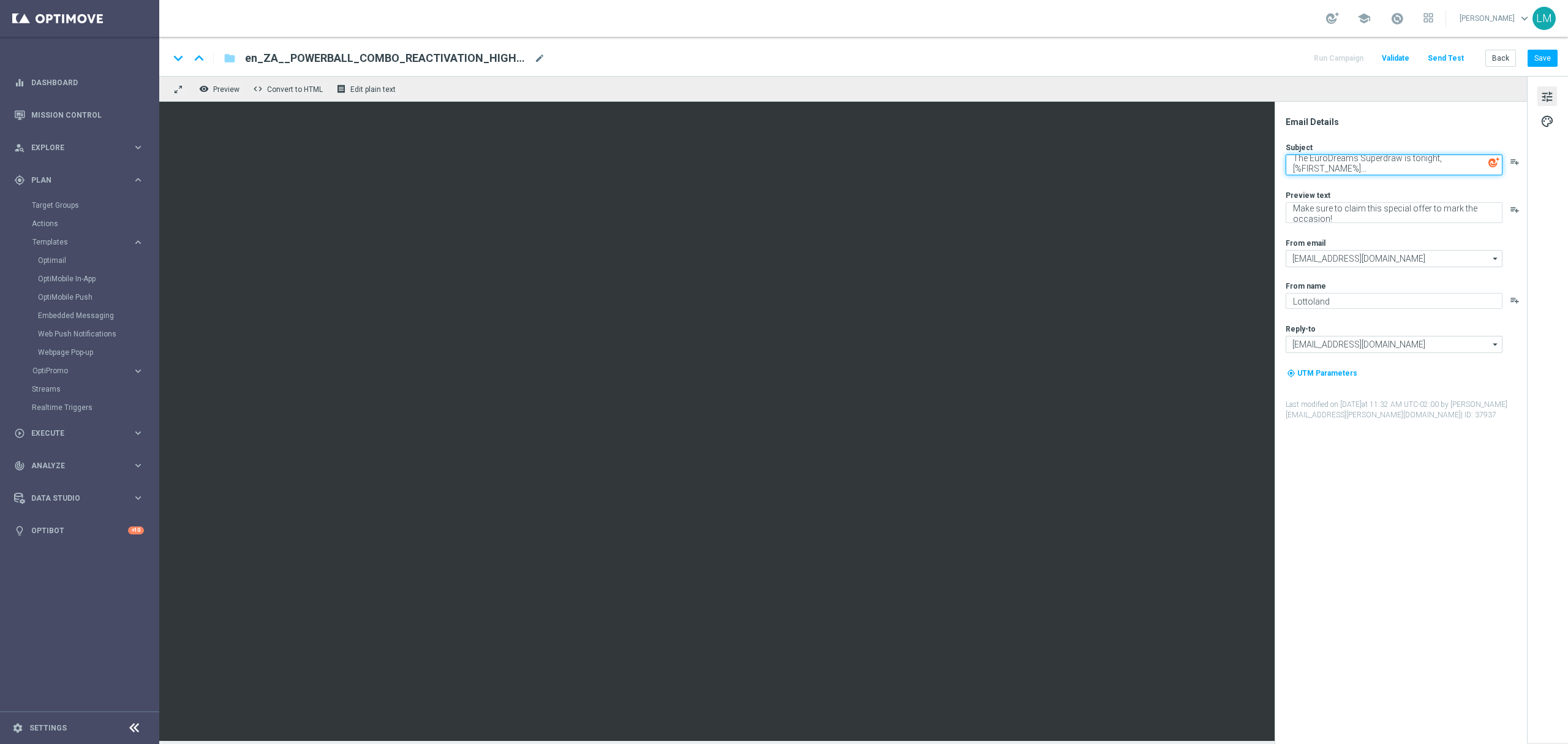
click at [1357, 172] on textarea "The EuroDreams Superdraw is tonight, [%FIRST_NAME%]..." at bounding box center [1394, 164] width 217 height 21
click at [1368, 222] on textarea "Make sure to claim this special offer to mark the occasion!" at bounding box center [1394, 212] width 217 height 21
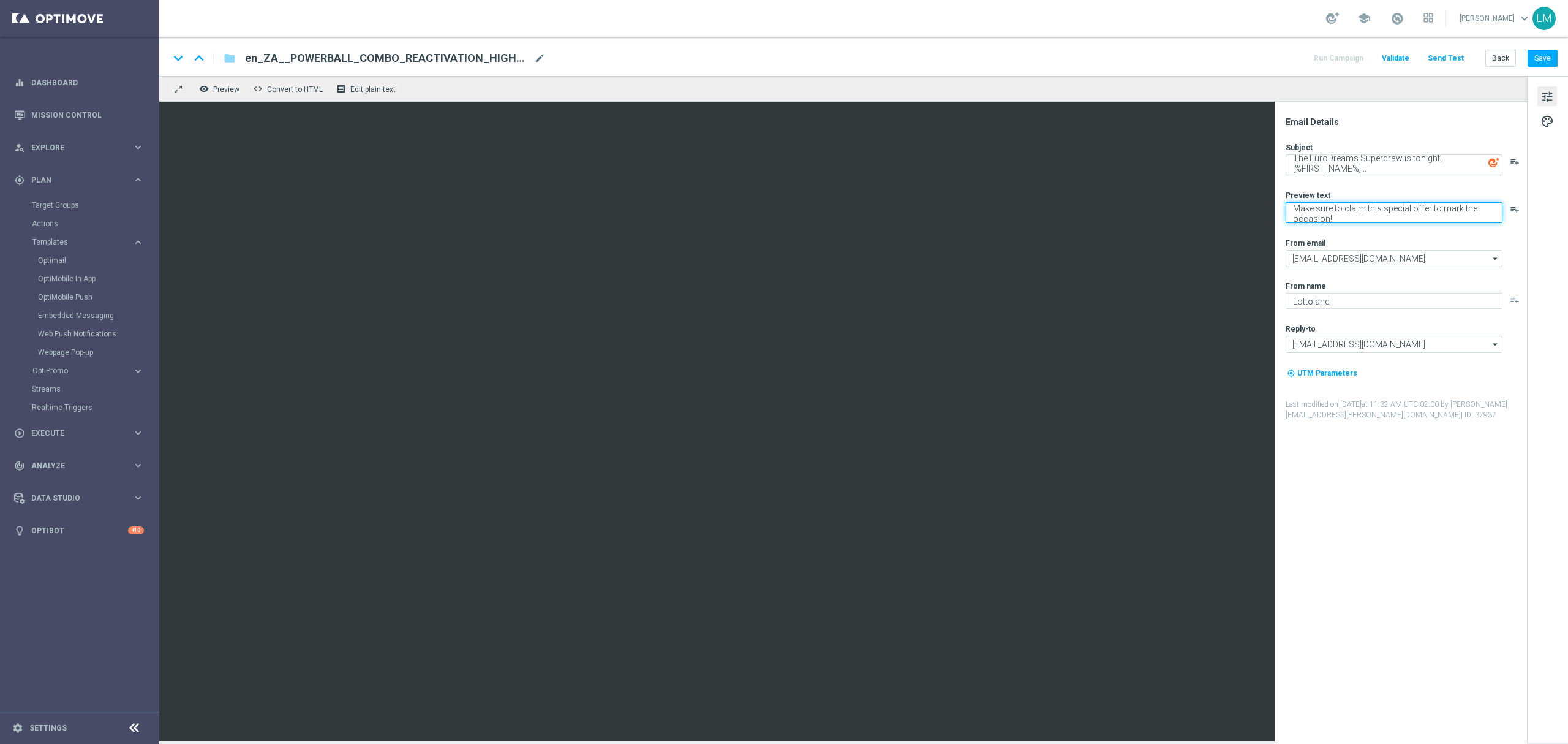
click at [1368, 222] on textarea "Make sure to claim this special offer to mark the occasion!" at bounding box center [1394, 212] width 217 height 21
click at [1531, 53] on button "Save" at bounding box center [1542, 57] width 30 height 17
click at [542, 60] on span "mode_edit" at bounding box center [539, 57] width 11 height 11
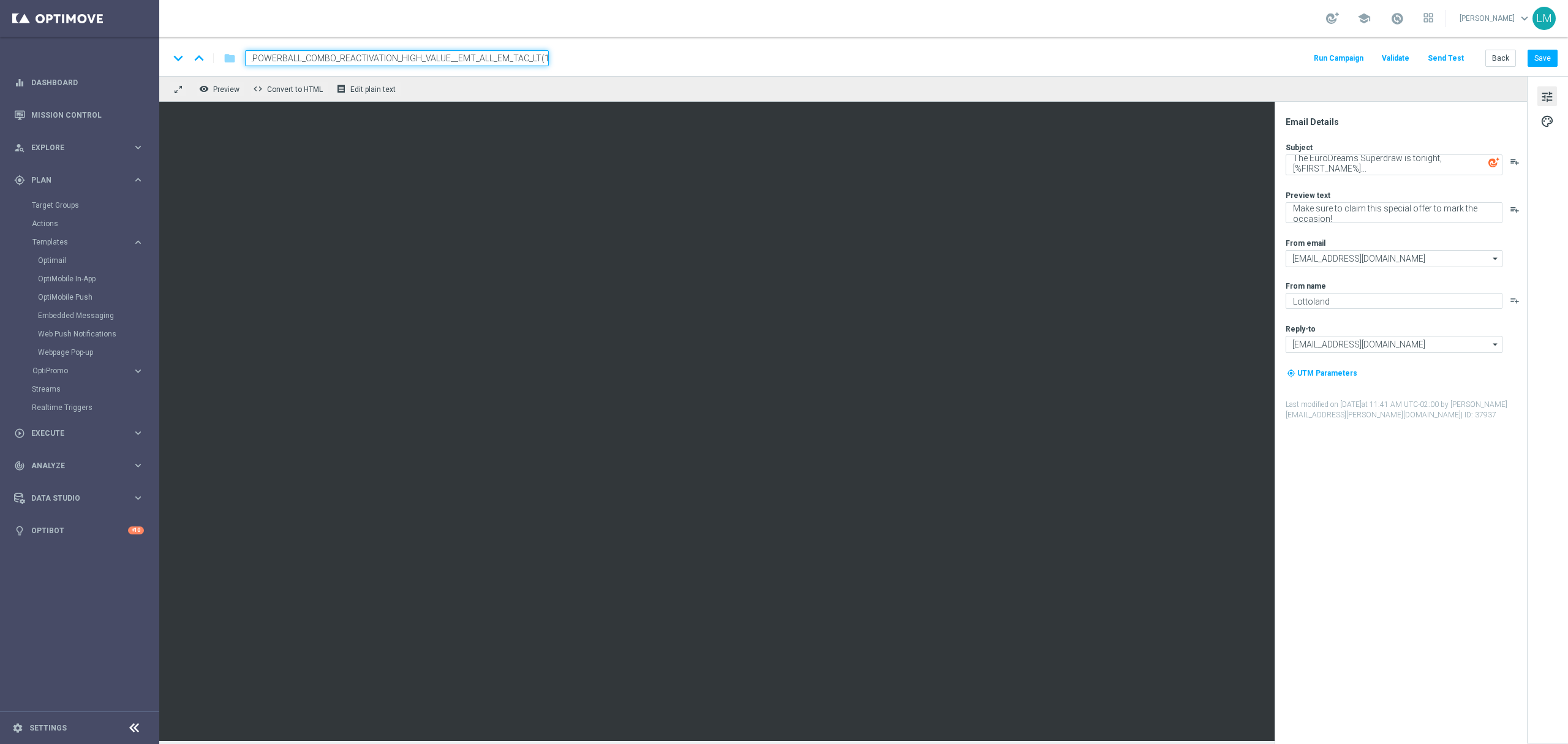
paste input "EURODREAMS_SUPERDRAW_OFFER__EMT_ALL_EM_TAC_LT"
type input "en_ZA__EURODREAMS_SUPERDRAW_OFFER__EMT_ALL_EM_TAC_LT"
click at [493, 88] on div "remove_red_eye Preview code Convert to HTML receipt Edit plain text" at bounding box center [843, 89] width 1368 height 26
click at [485, 57] on input "en_ZA__EURODREAMS_SUPERDRAW_OFFER__EMT_ALL_EM_TAC_LT" at bounding box center [396, 58] width 304 height 16
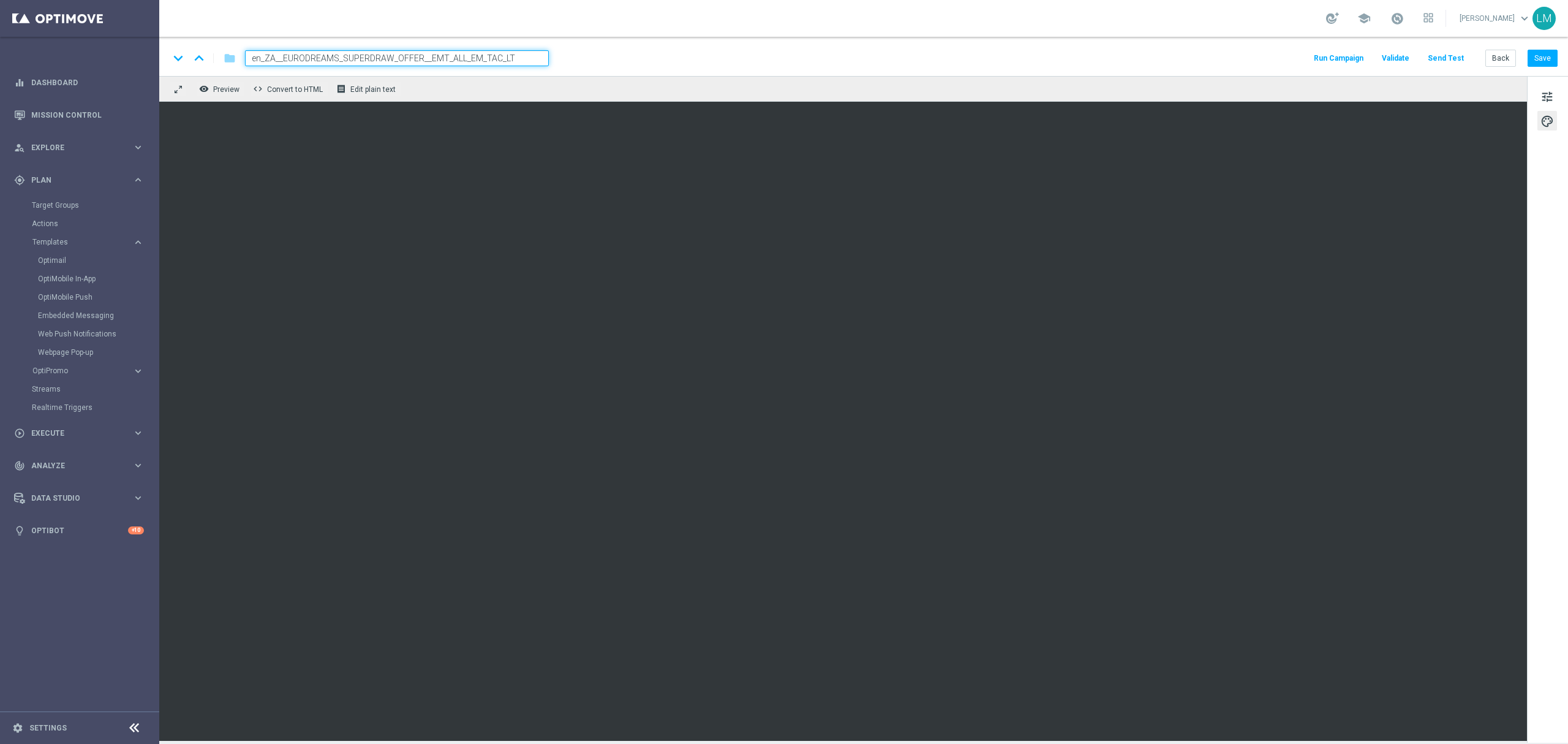
click at [488, 82] on div "remove_red_eye Preview code Convert to HTML receipt Edit plain text" at bounding box center [843, 89] width 1368 height 26
click at [485, 59] on input "en_ZA__EURODREAMS_SUPERDRAW_OFFER__EMT_ALL_EM_TAC_LT" at bounding box center [396, 58] width 304 height 16
click at [490, 81] on div "remove_red_eye Preview code Convert to HTML receipt Edit plain text" at bounding box center [843, 89] width 1368 height 26
click at [500, 57] on input "en_ZA__EURODREAMS_SUPERDRAW_OFFER__EMT_ALL_EM_TAC_LT" at bounding box center [396, 58] width 304 height 16
click at [498, 86] on div "remove_red_eye Preview code Convert to HTML receipt Edit plain text" at bounding box center [843, 89] width 1368 height 26
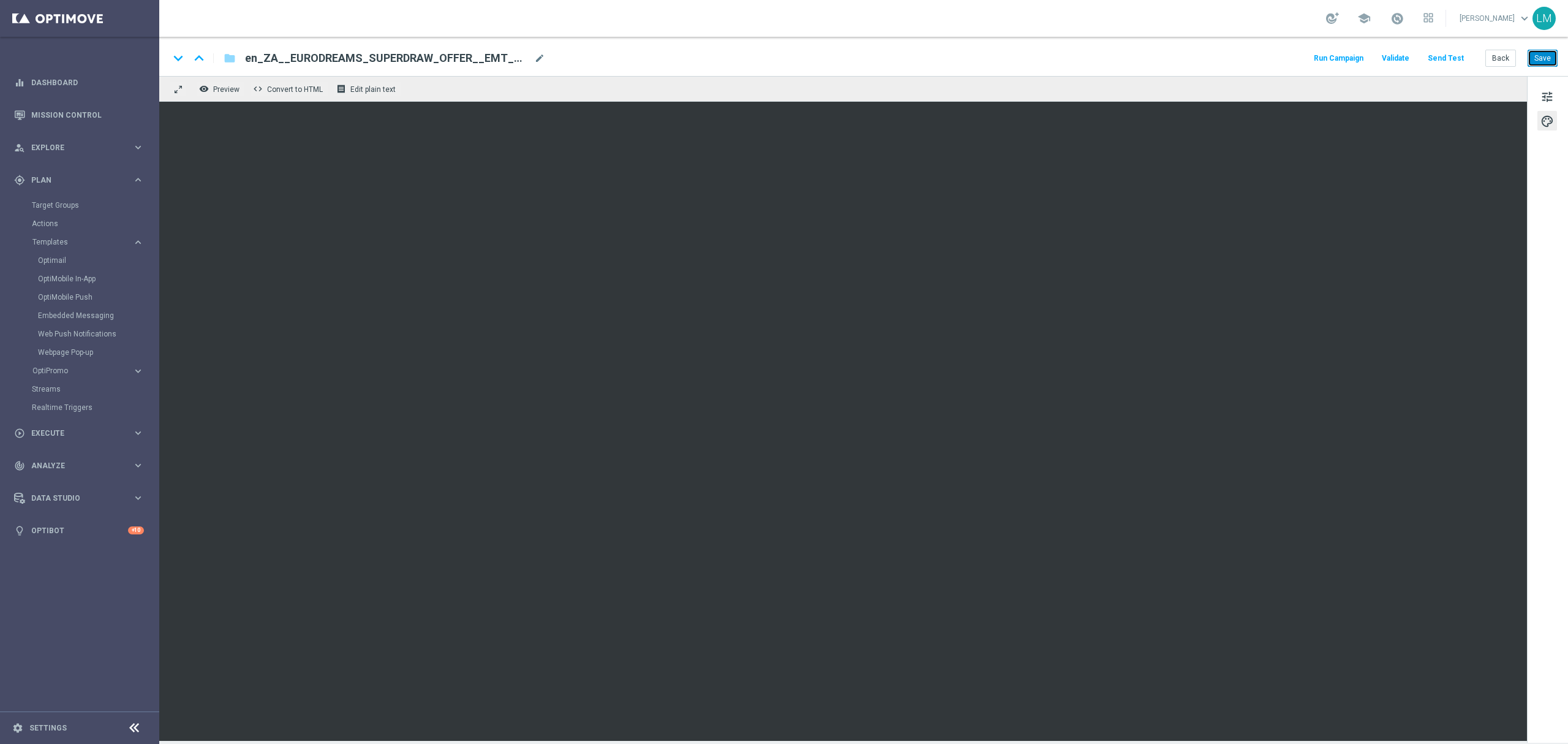
click at [1554, 59] on button "Save" at bounding box center [1542, 57] width 30 height 17
click at [1537, 53] on button "Save" at bounding box center [1542, 57] width 30 height 17
